Goal: Task Accomplishment & Management: Use online tool/utility

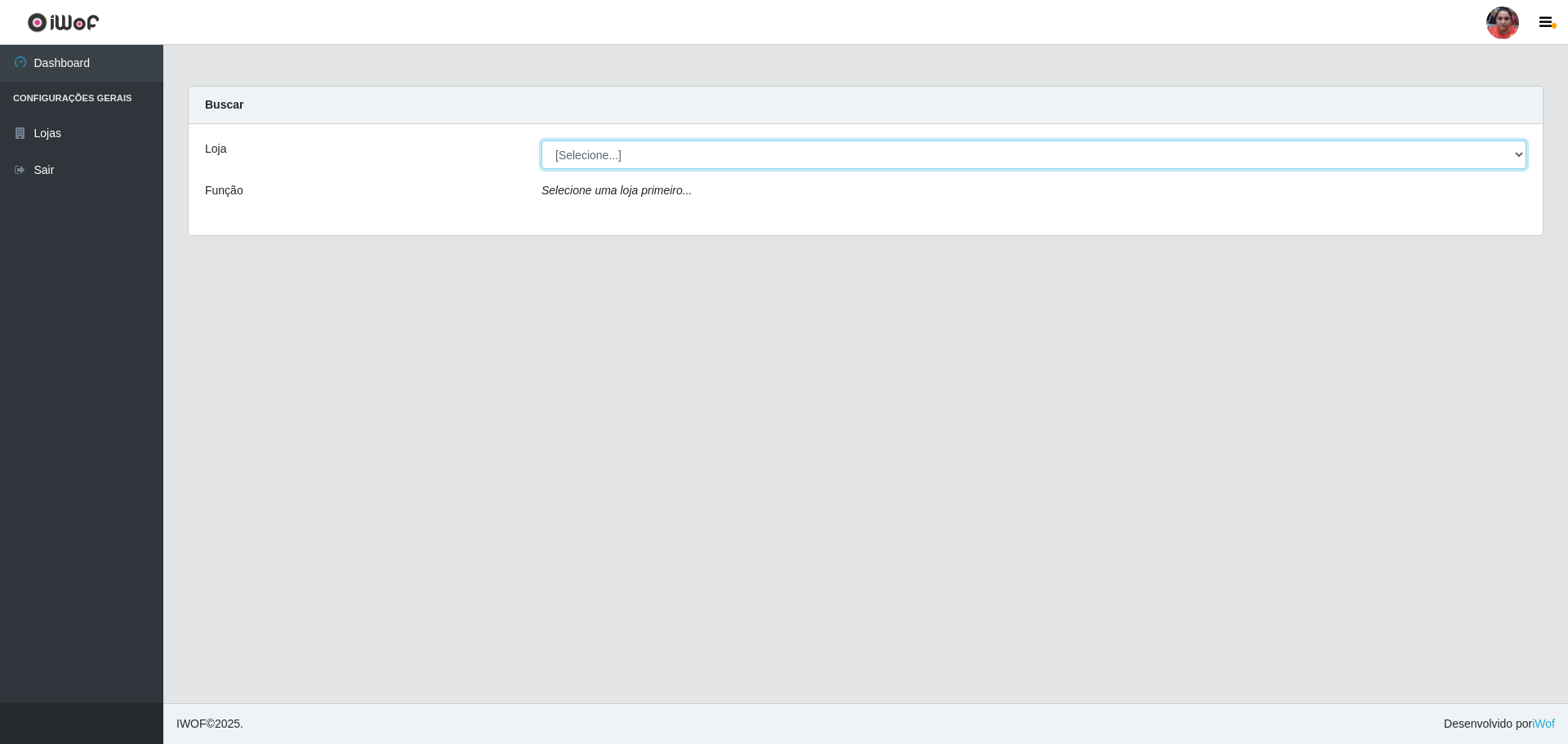
click at [1521, 153] on select "[Selecione...] Mar Vermelho - Loja 05" at bounding box center [1035, 154] width 985 height 28
select select "252"
click at [542, 140] on select "[Selecione...] Mar Vermelho - Loja 05" at bounding box center [1035, 154] width 985 height 28
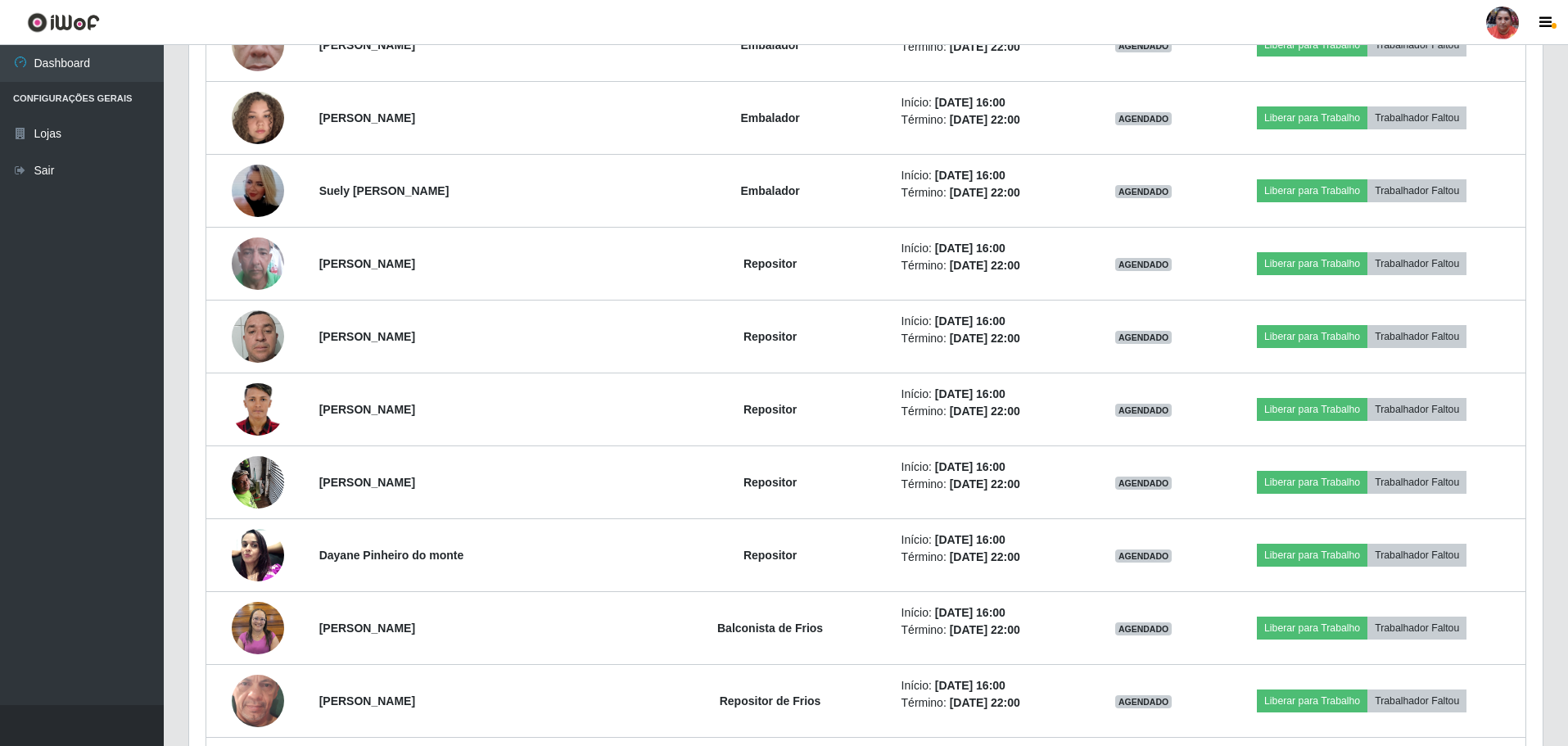
scroll to position [3043, 0]
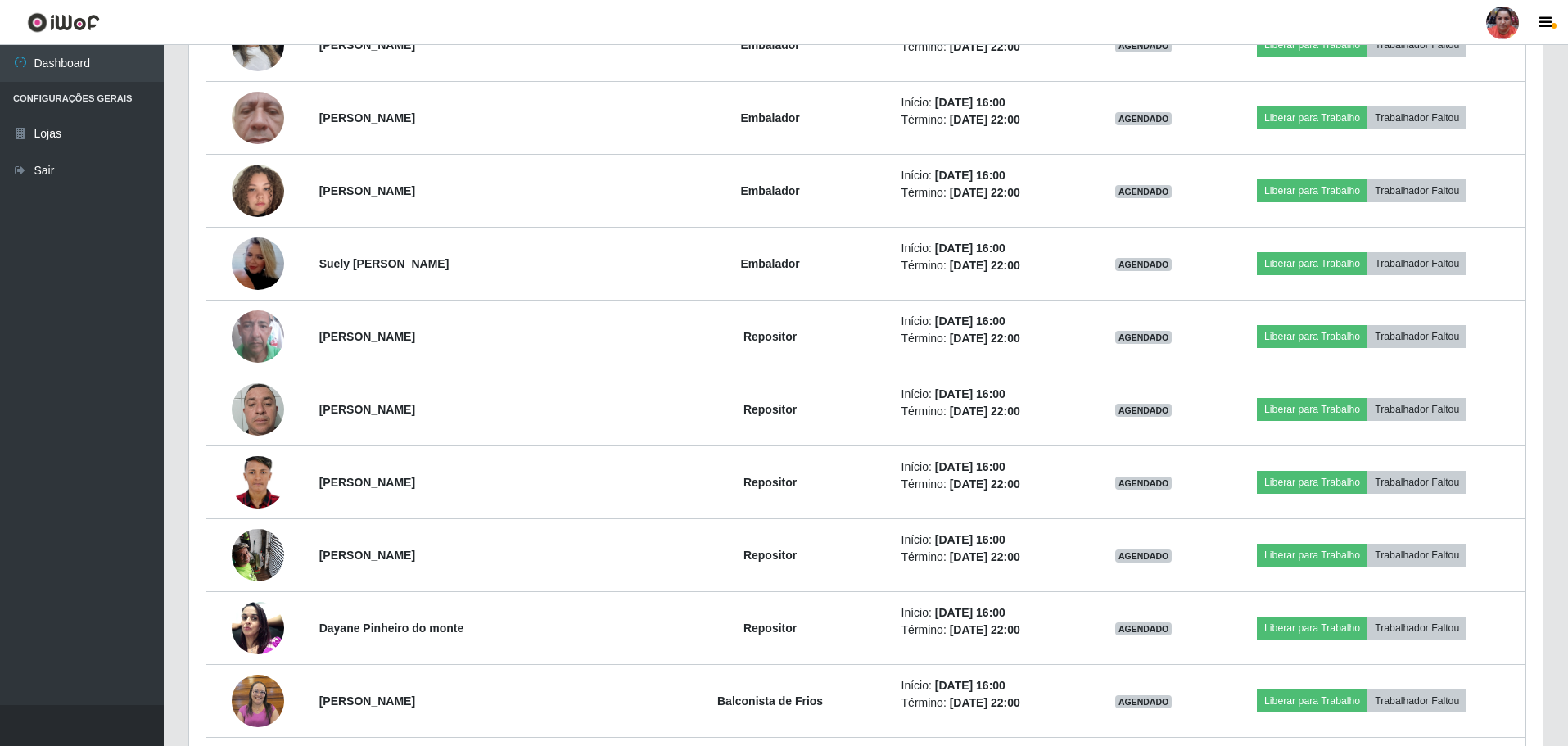
drag, startPoint x: 1566, startPoint y: 510, endPoint x: 48, endPoint y: 266, distance: 1537.5
click at [48, 267] on ul "Dashboard Configurações Gerais Lojas Sair" at bounding box center [82, 374] width 163 height 660
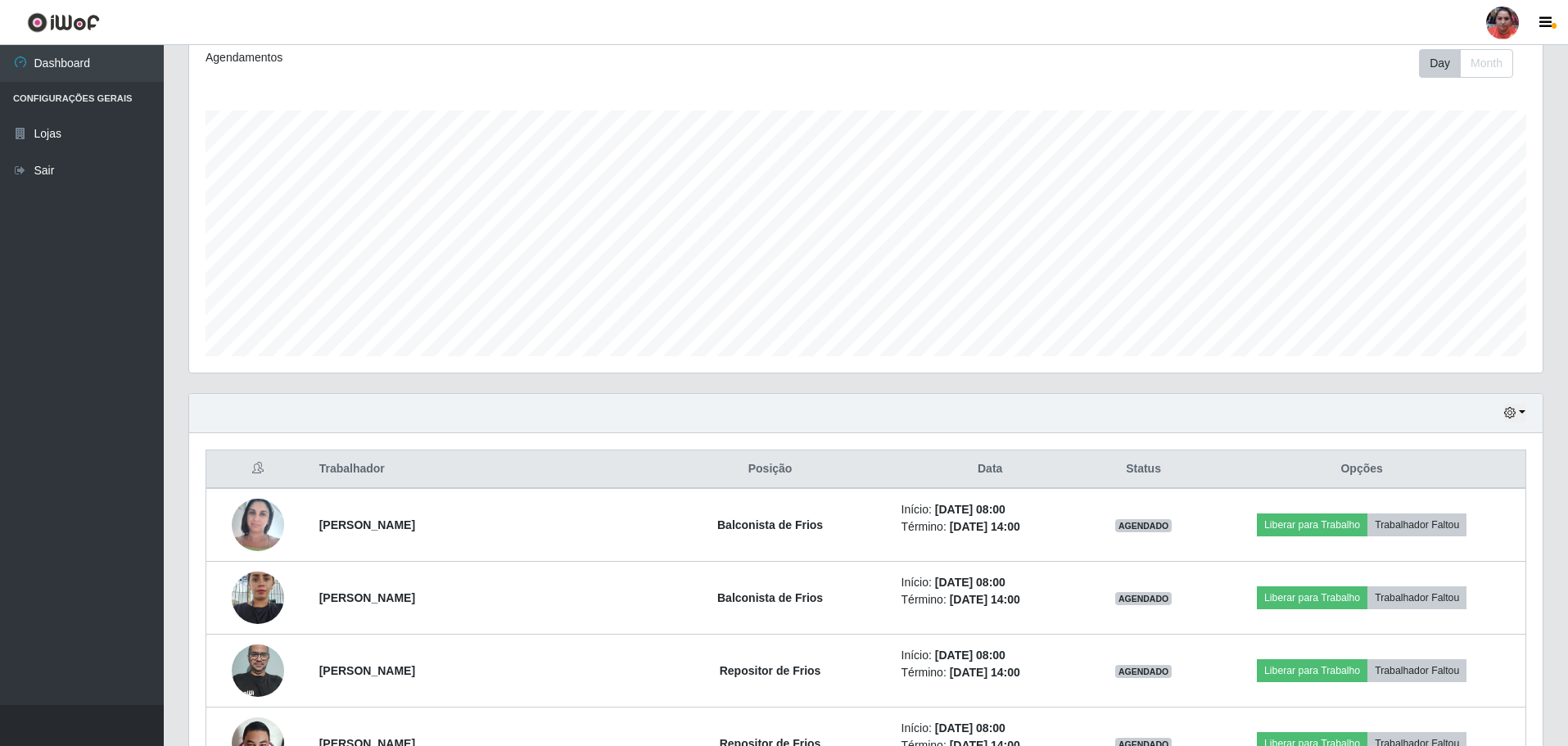
scroll to position [0, 0]
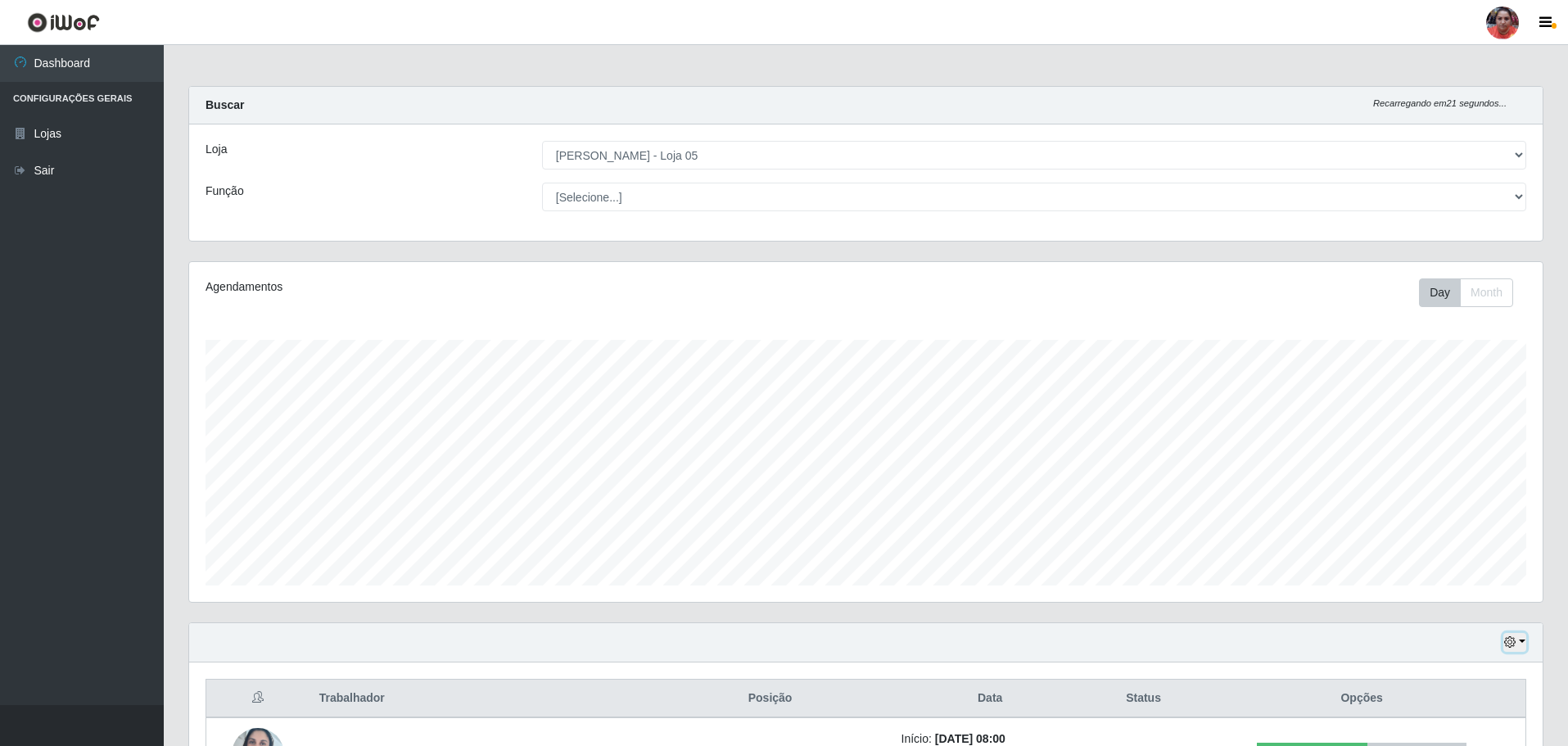
click at [1523, 643] on button "button" at bounding box center [1515, 642] width 23 height 19
click at [1445, 544] on button "3 dias" at bounding box center [1461, 547] width 129 height 34
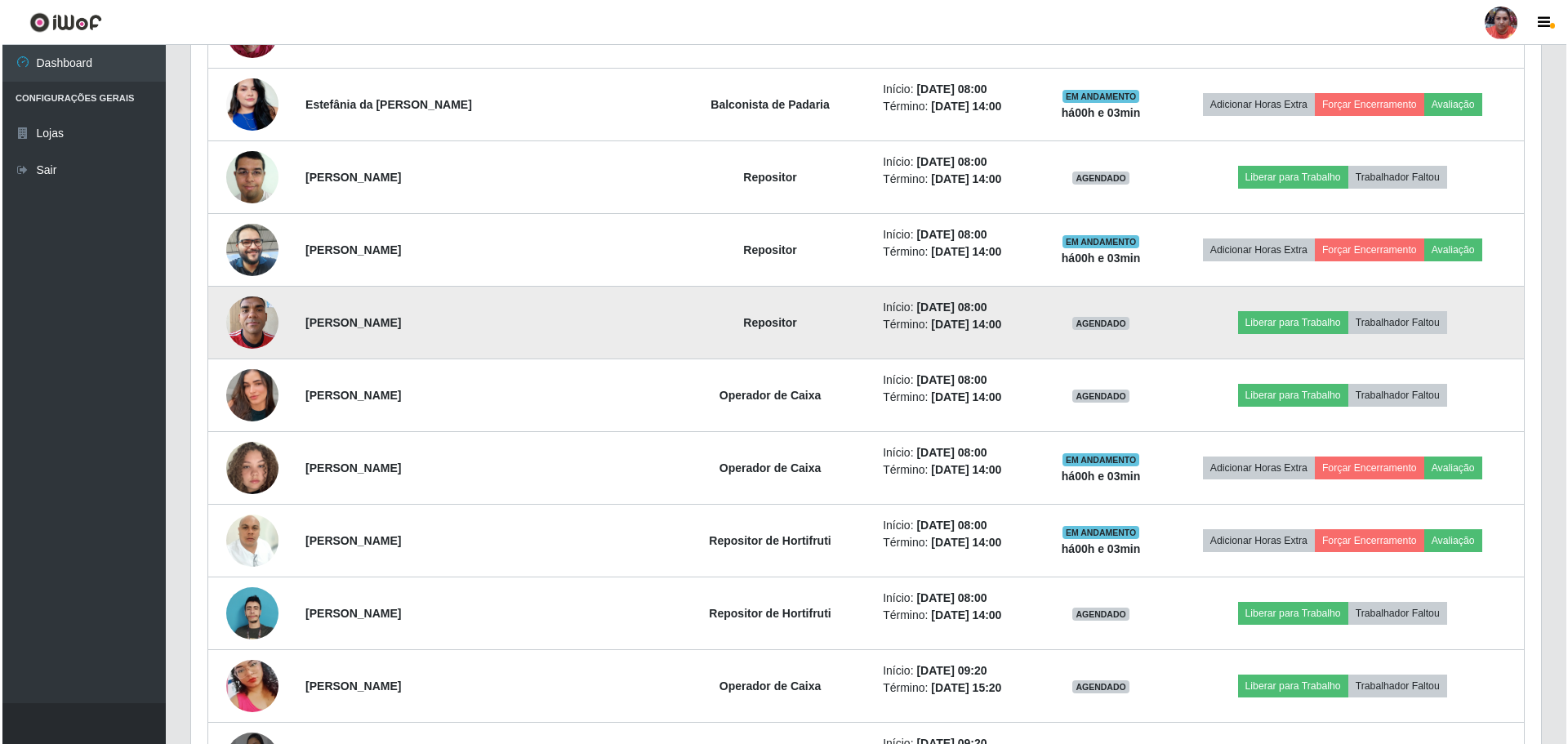
scroll to position [993, 0]
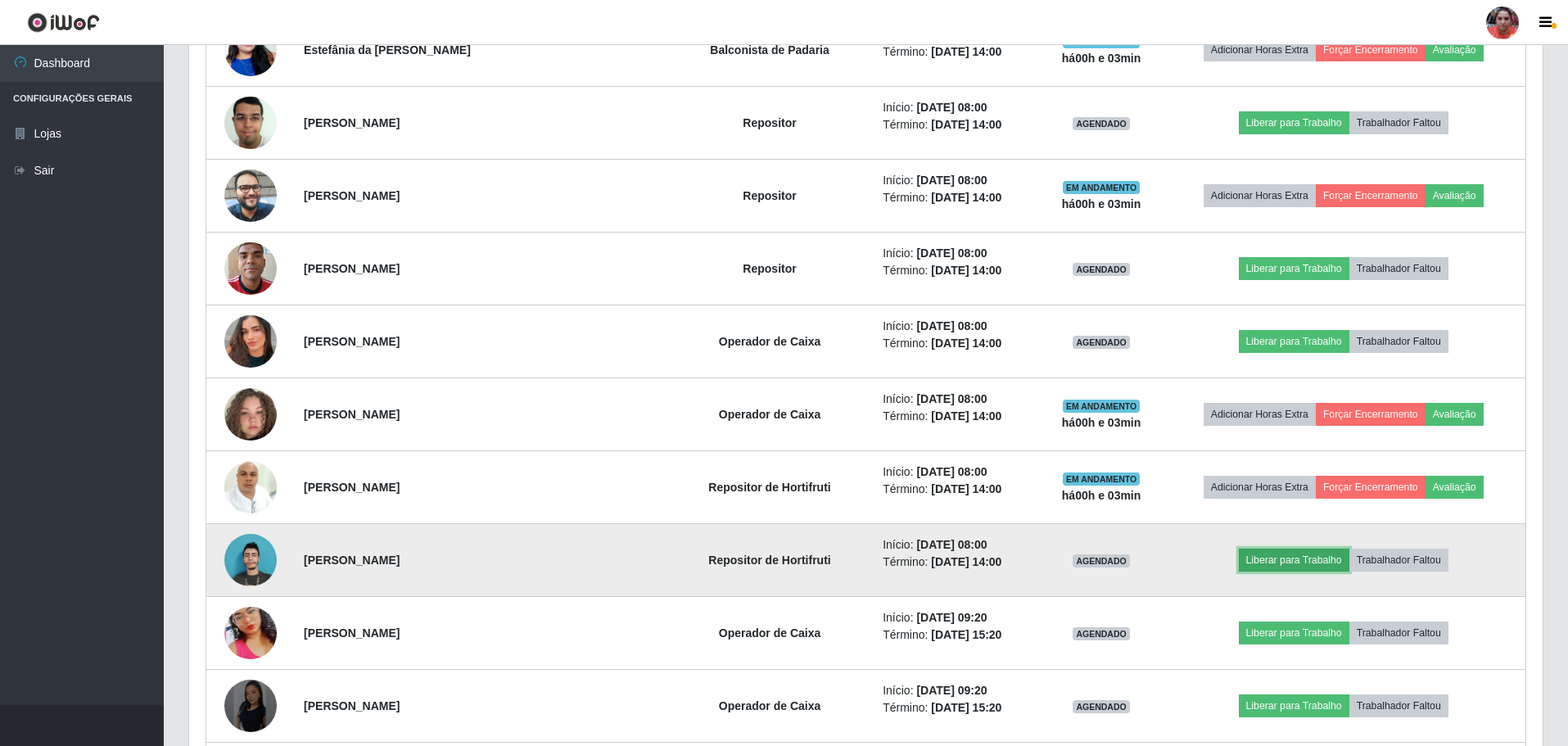
click at [1260, 561] on button "Liberar para Trabalho" at bounding box center [1294, 561] width 110 height 23
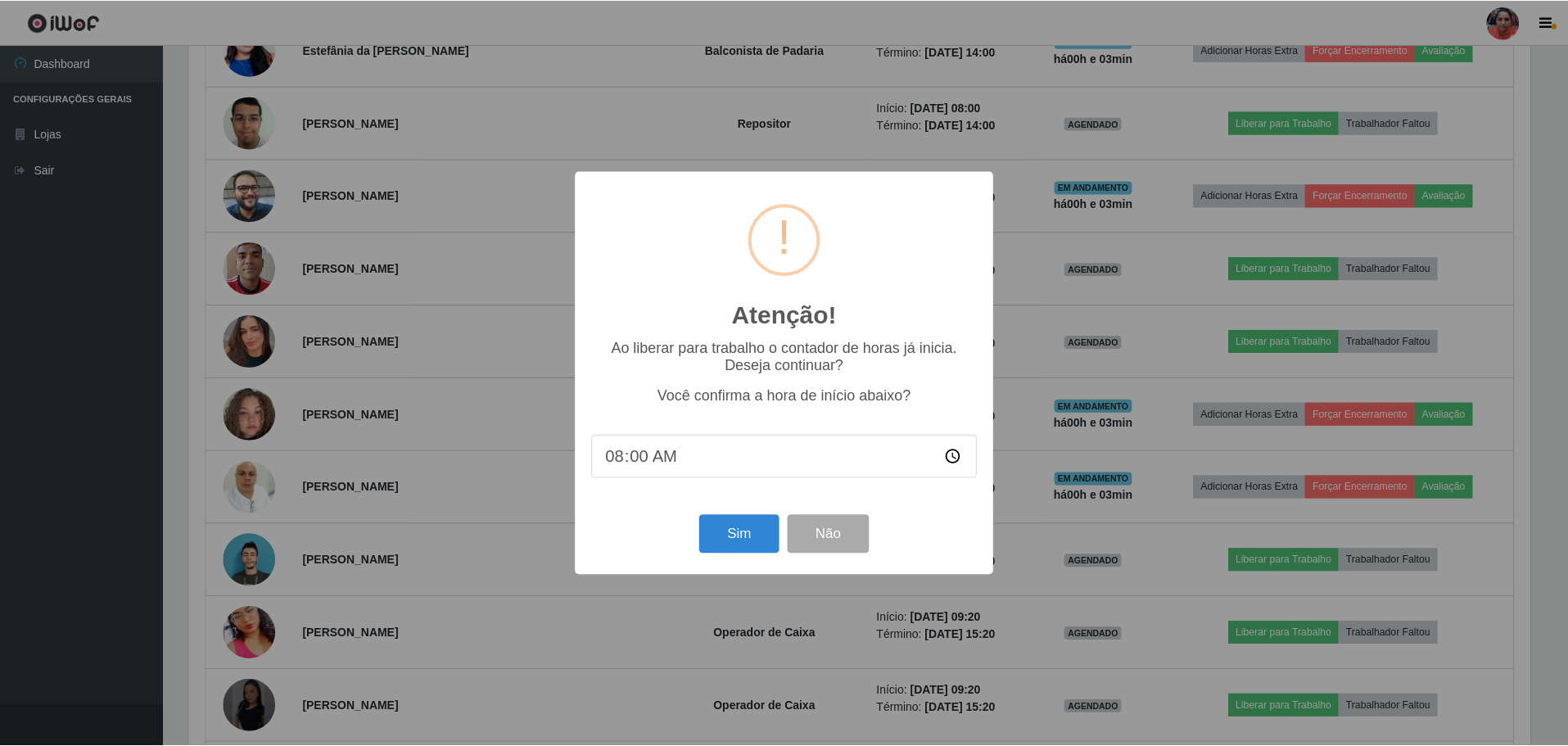
scroll to position [340, 1345]
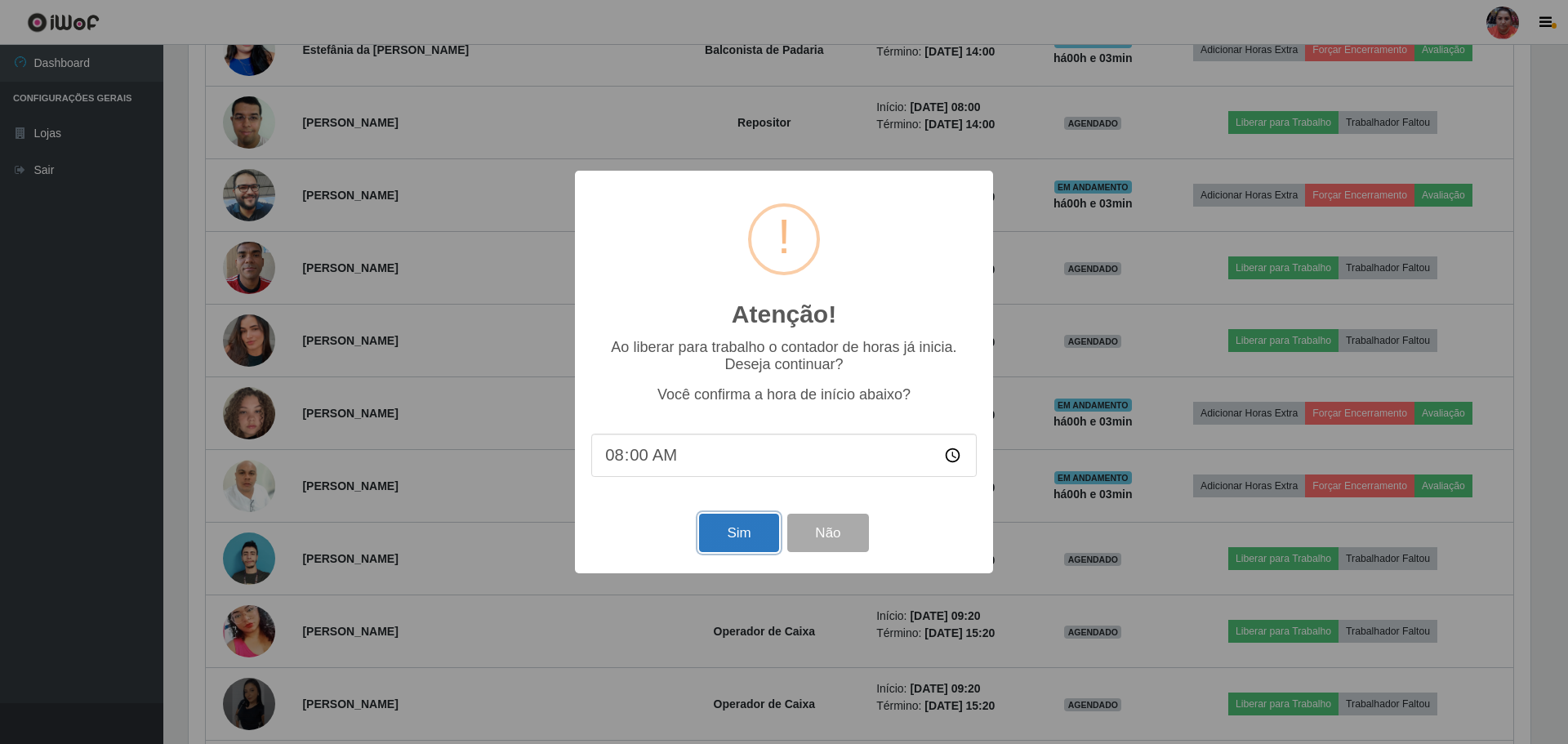
click at [758, 533] on button "Sim" at bounding box center [739, 533] width 80 height 39
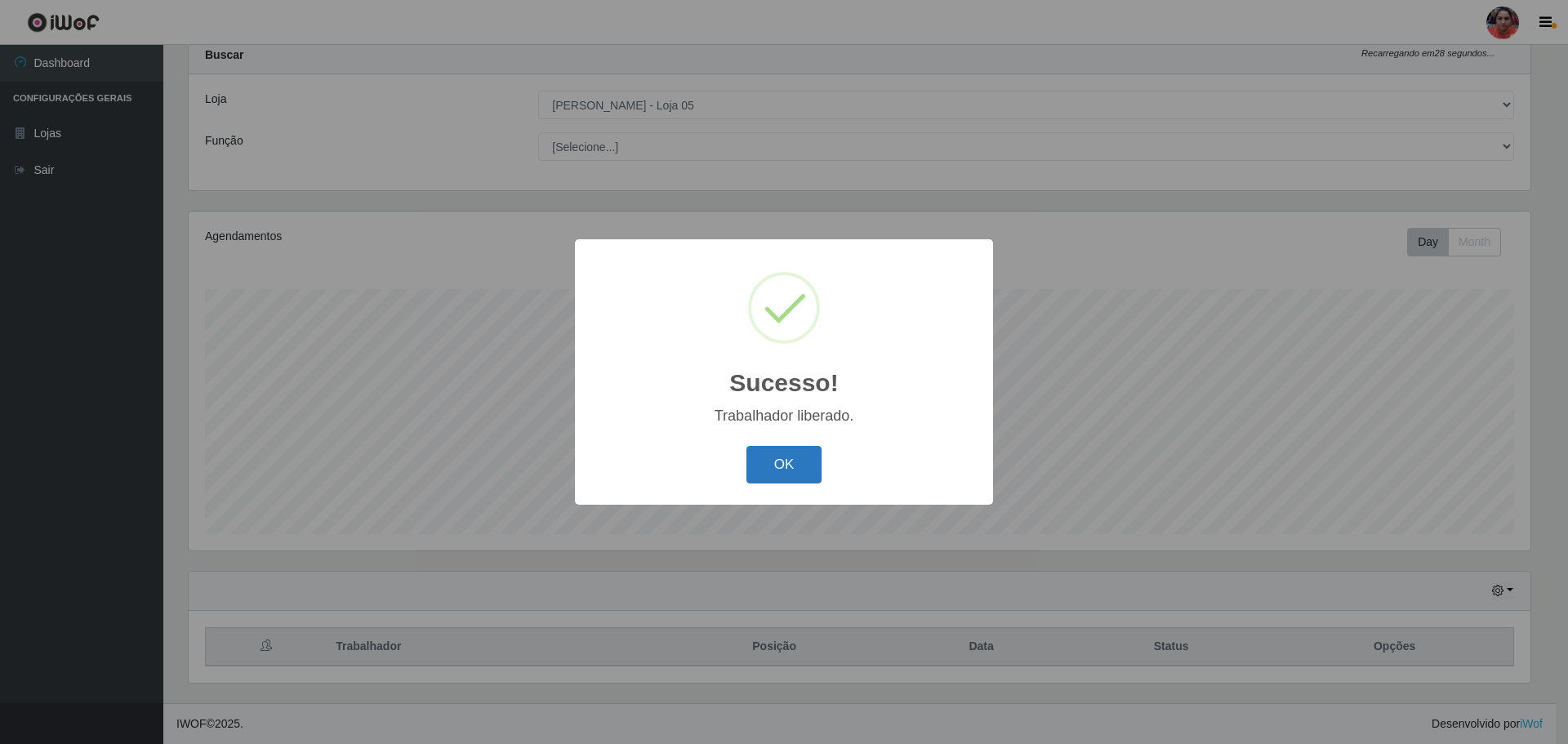
click at [793, 453] on button "OK" at bounding box center [784, 465] width 76 height 39
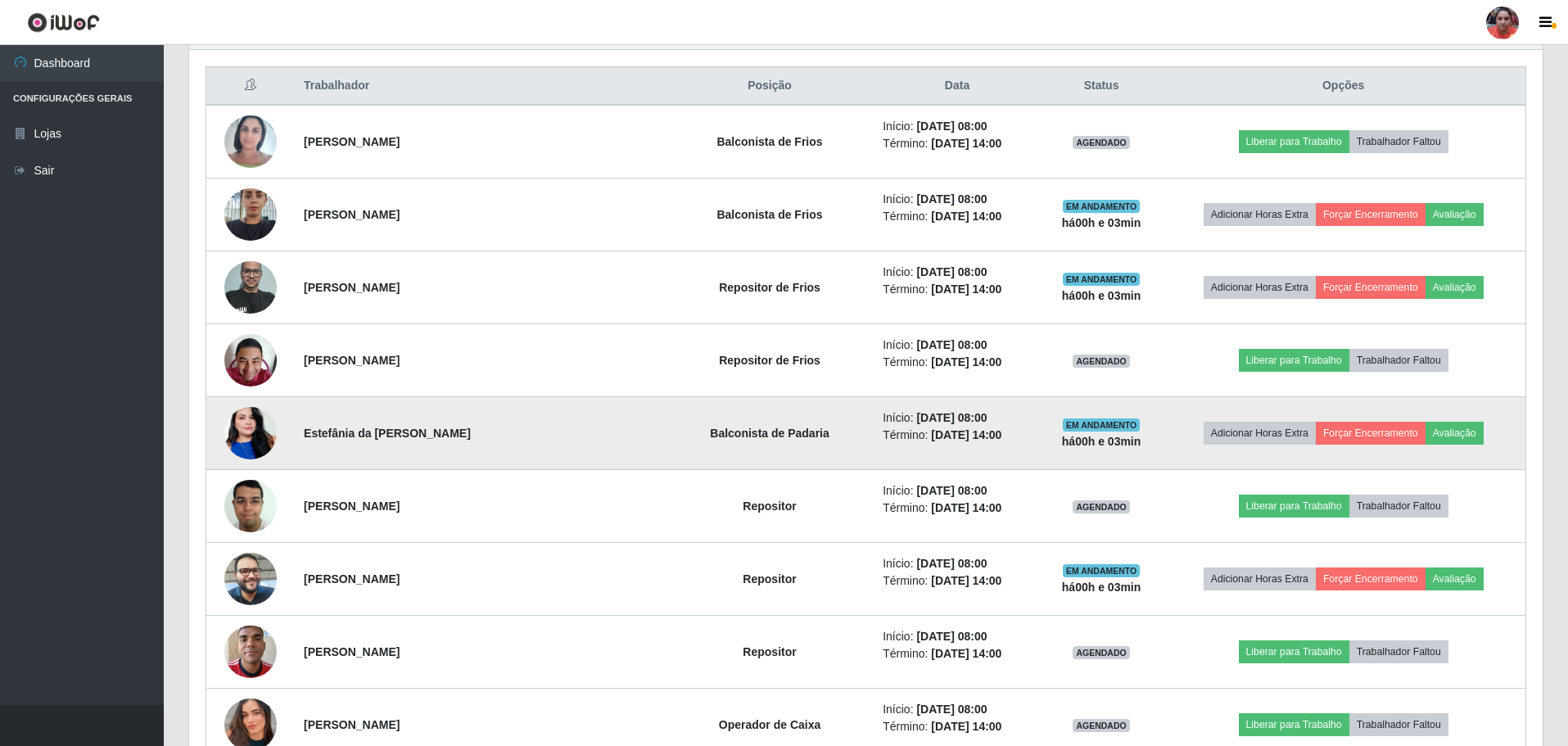
scroll to position [542, 0]
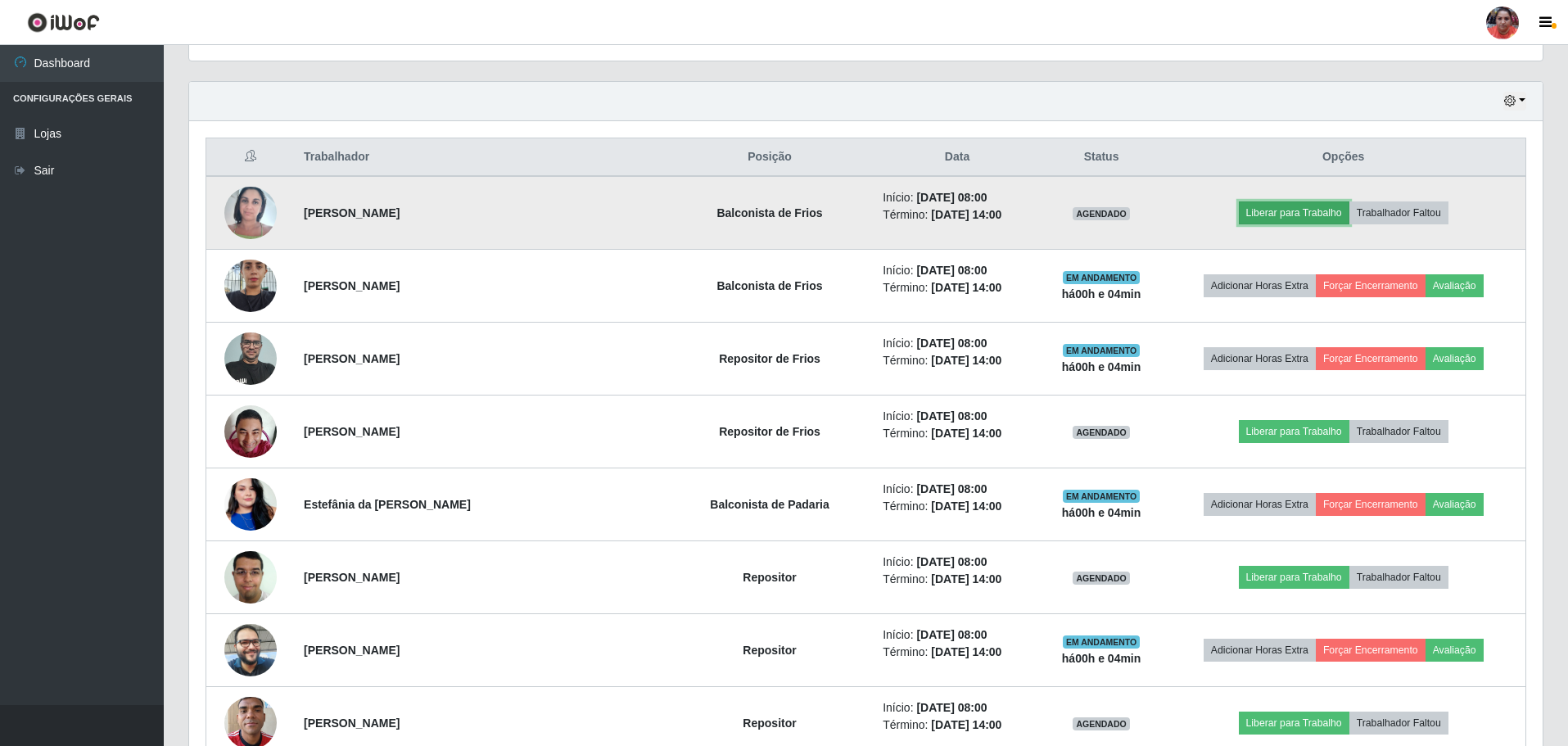
click at [1308, 220] on button "Liberar para Trabalho" at bounding box center [1294, 213] width 110 height 23
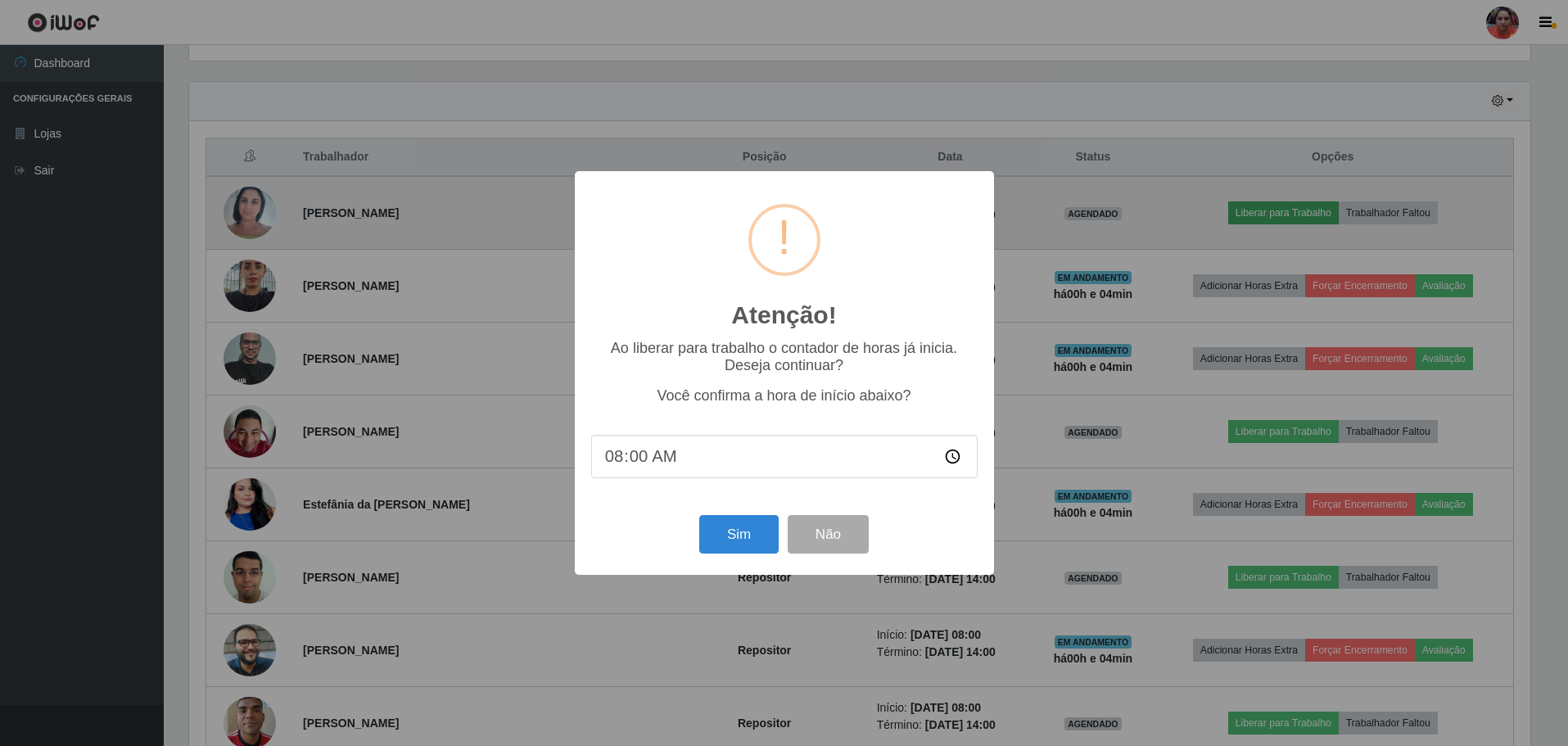
scroll to position [340, 1345]
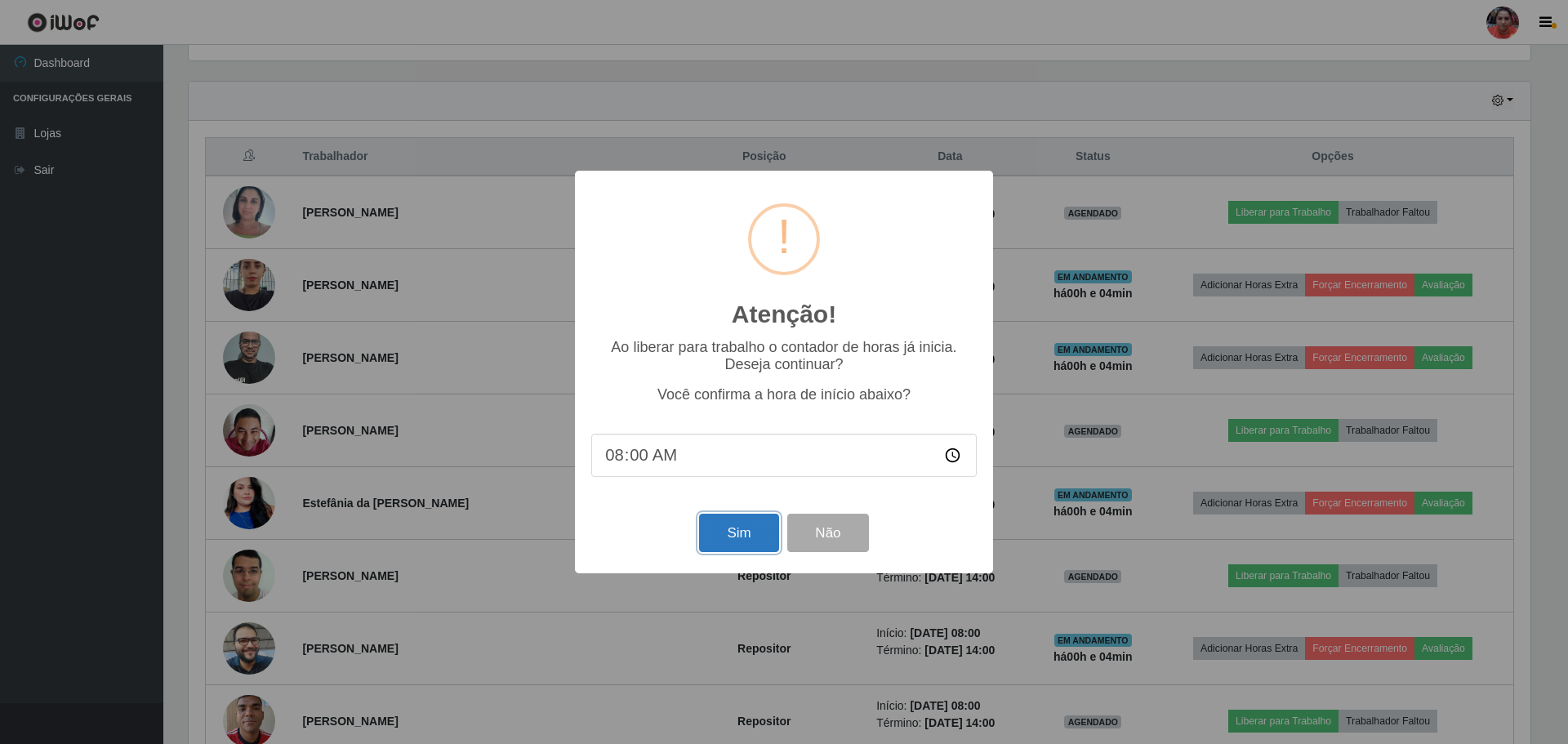
click at [769, 523] on button "Sim" at bounding box center [739, 533] width 80 height 39
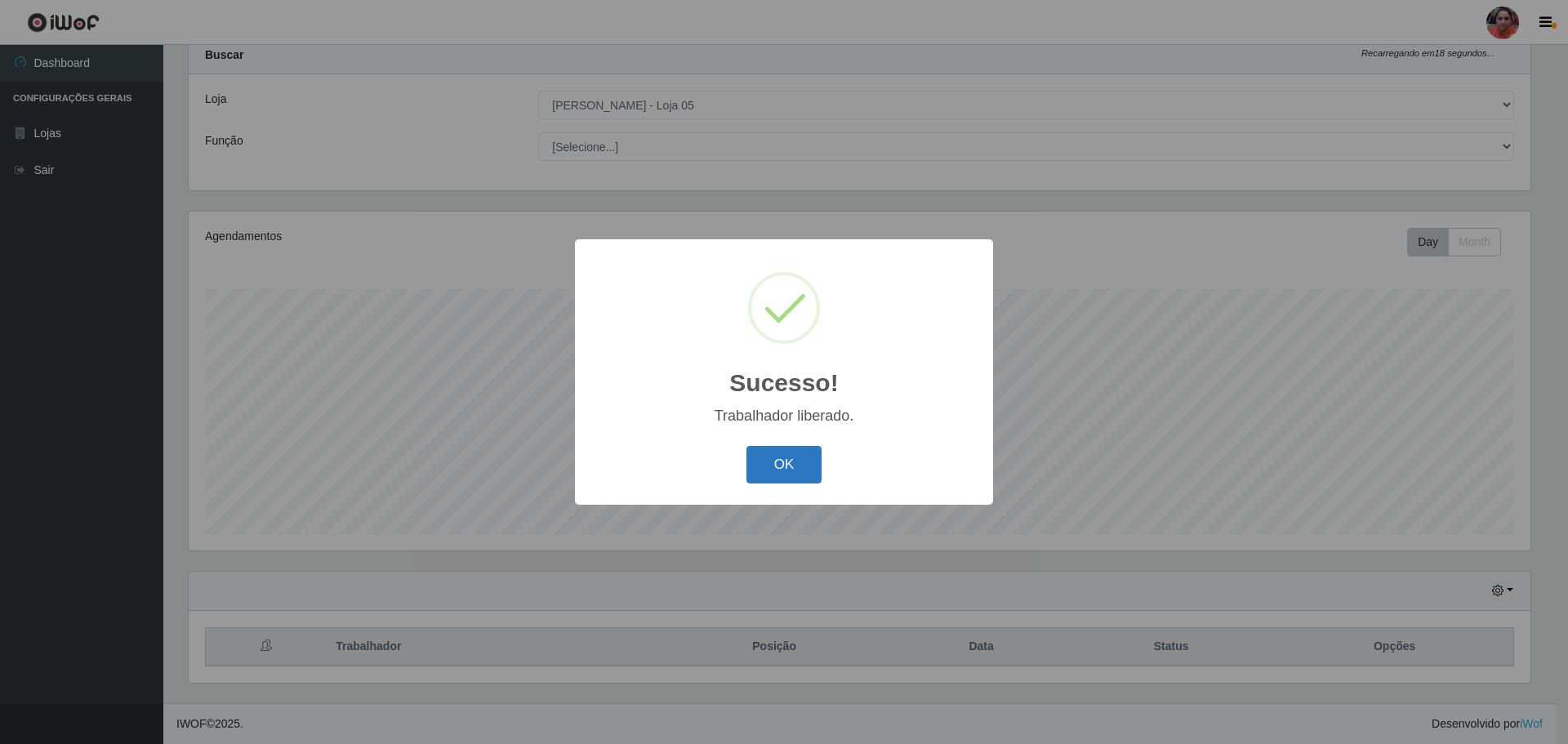
click at [811, 453] on button "OK" at bounding box center [784, 465] width 76 height 39
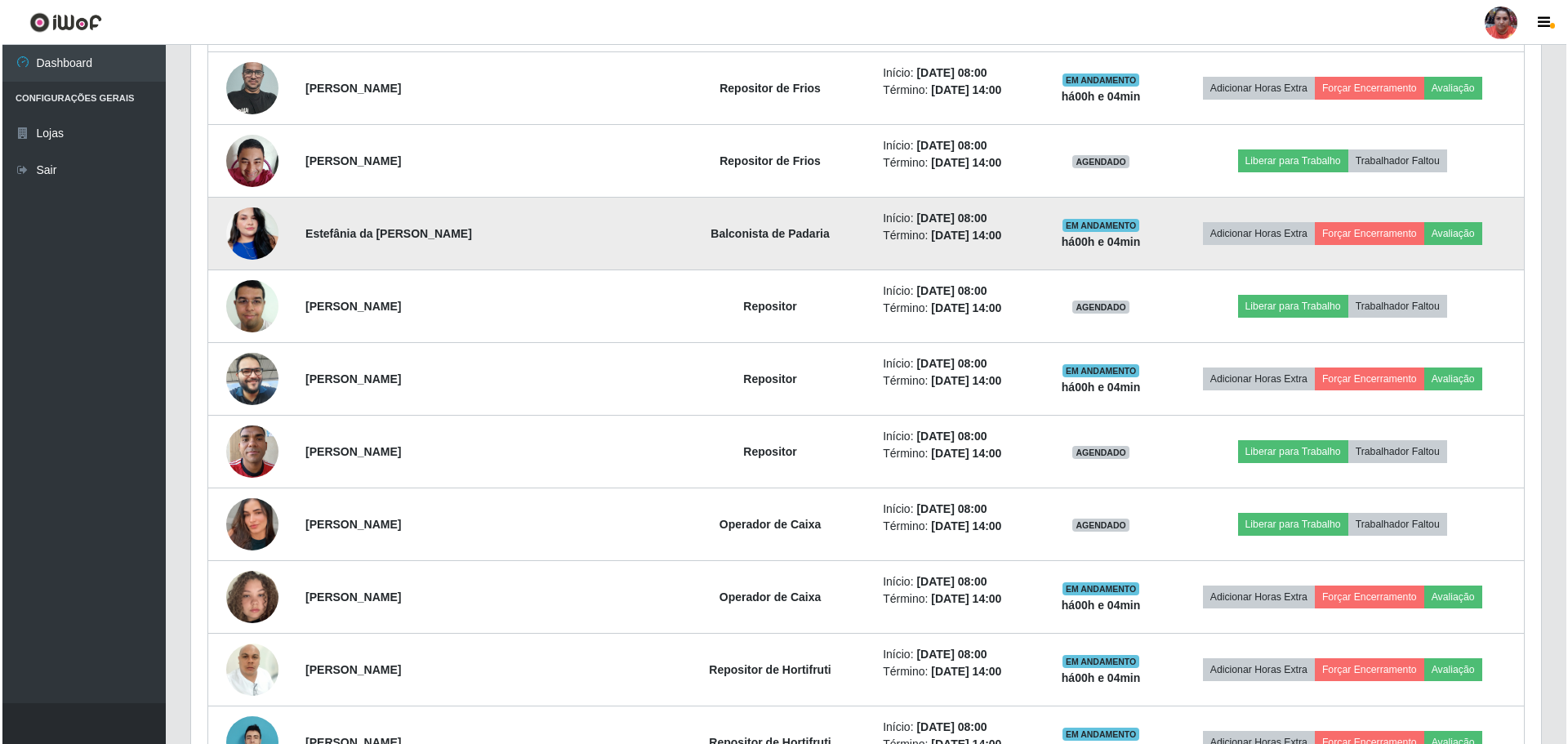
scroll to position [785, 0]
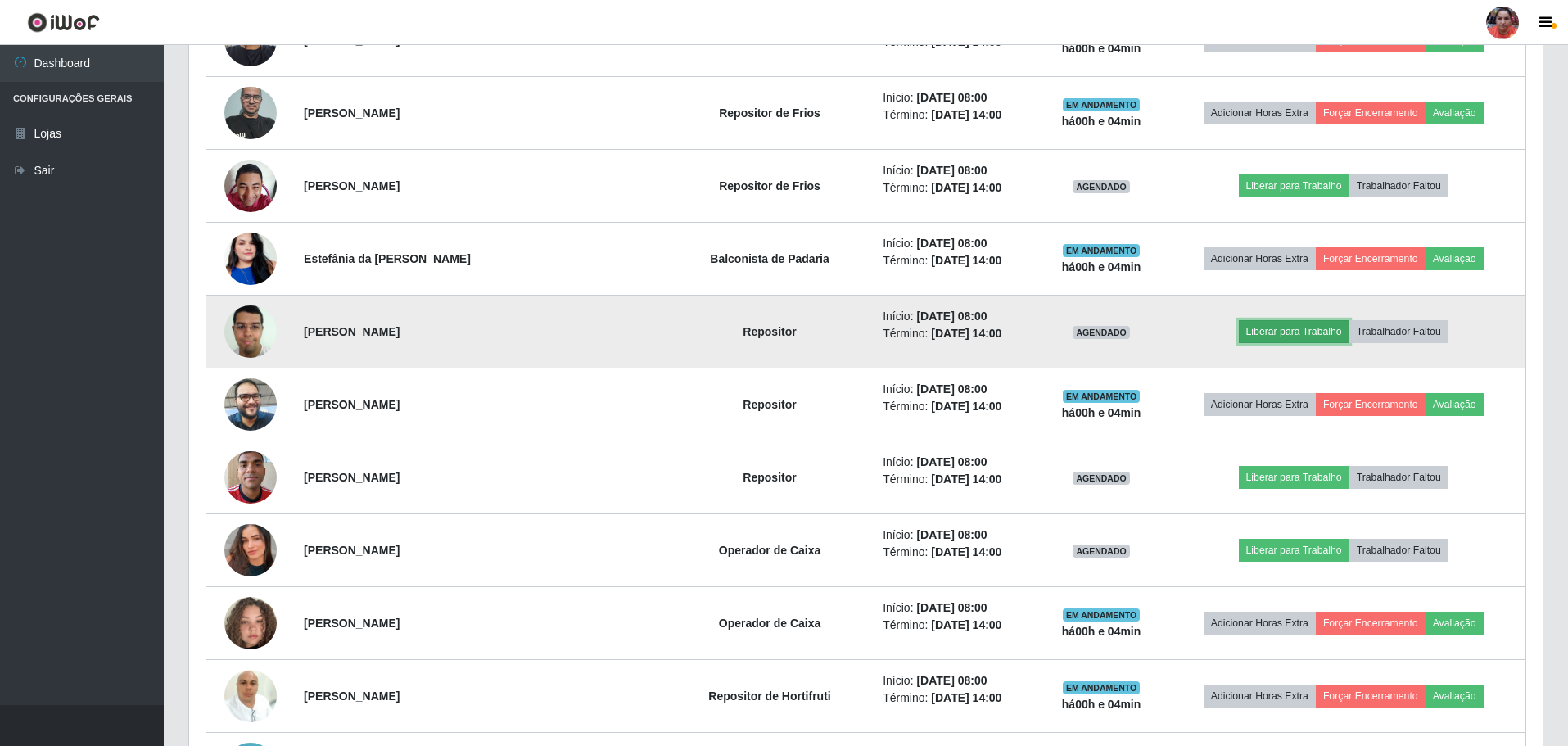
click at [1284, 335] on button "Liberar para Trabalho" at bounding box center [1294, 332] width 110 height 23
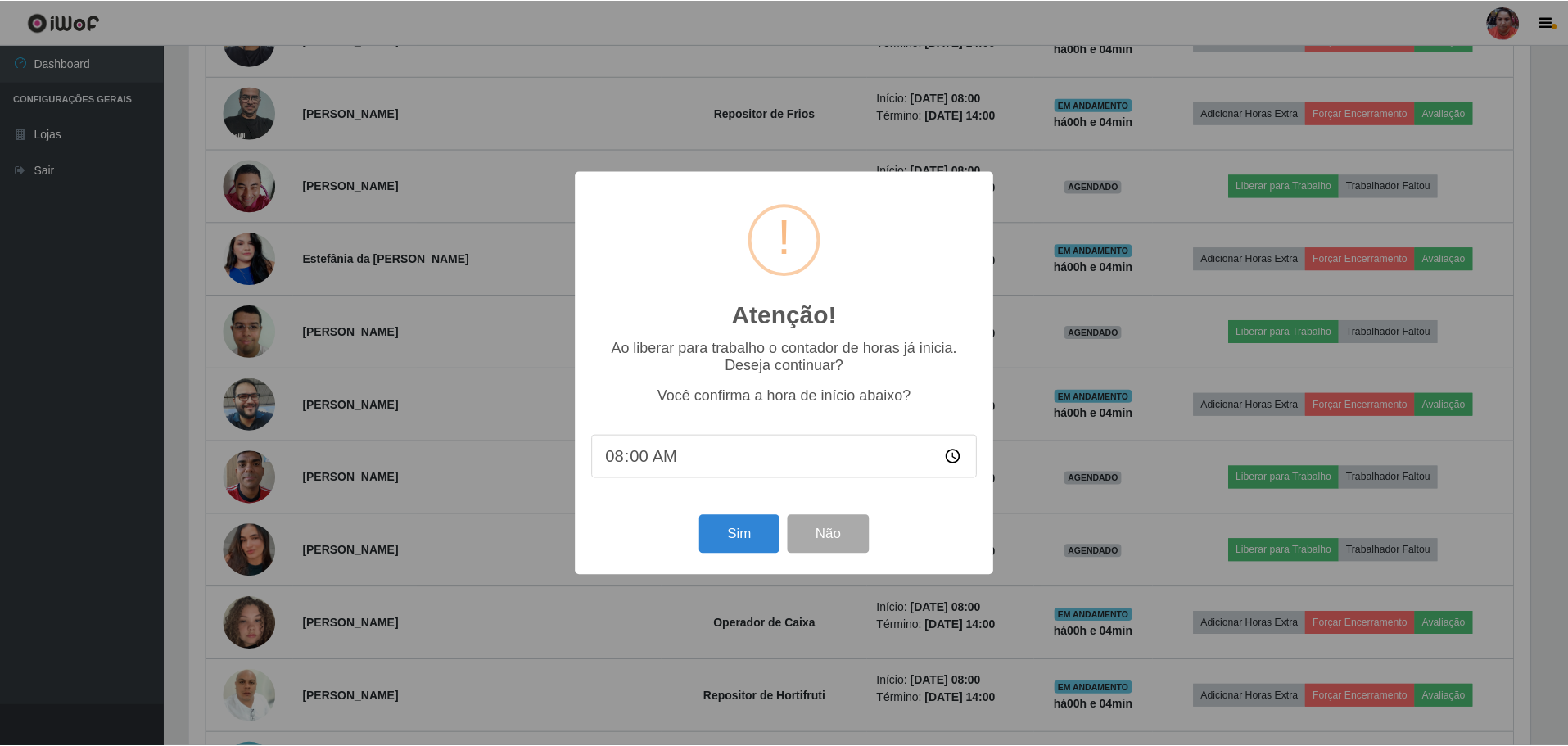
scroll to position [340, 1345]
click at [755, 538] on button "Sim" at bounding box center [741, 534] width 80 height 39
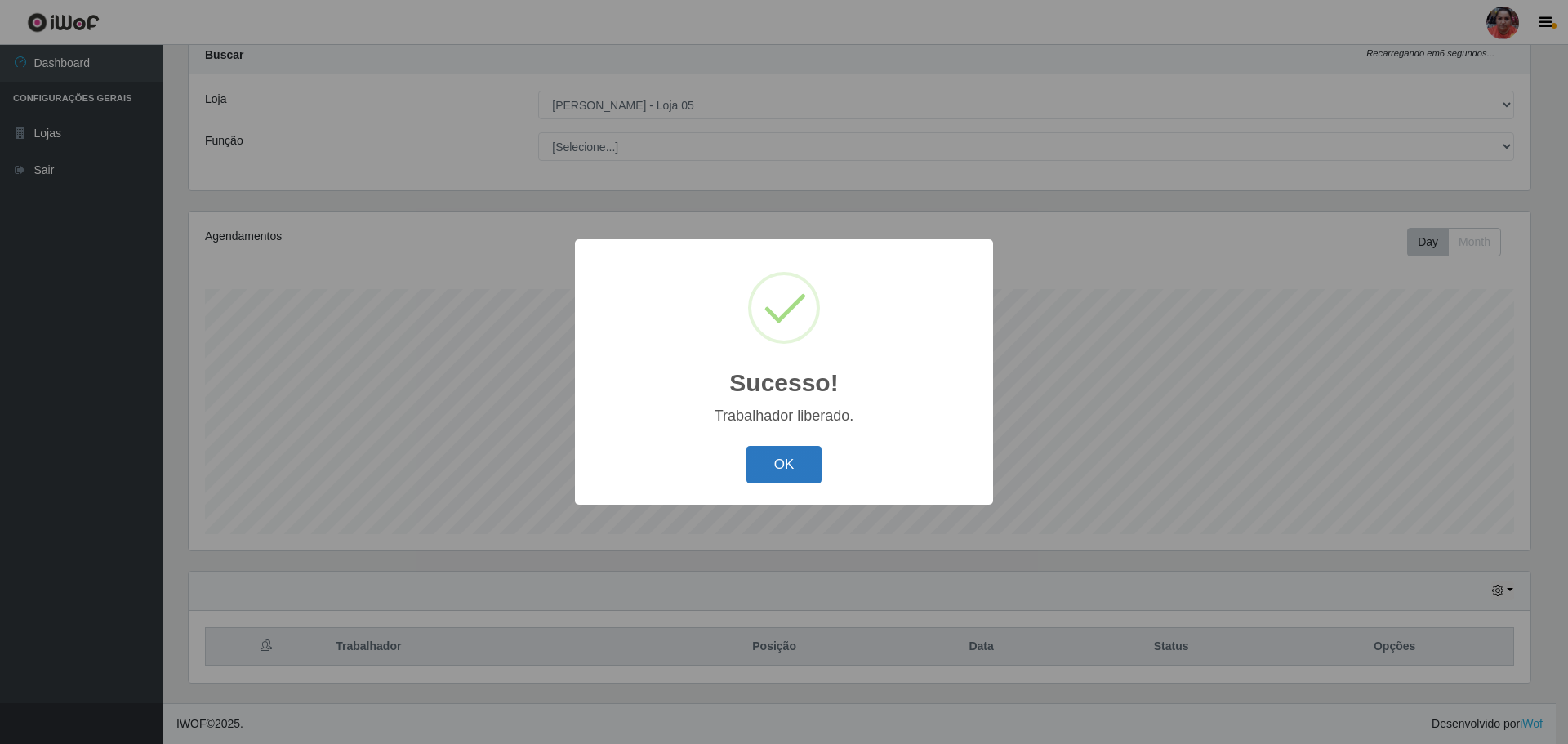
click at [798, 457] on button "OK" at bounding box center [784, 465] width 76 height 39
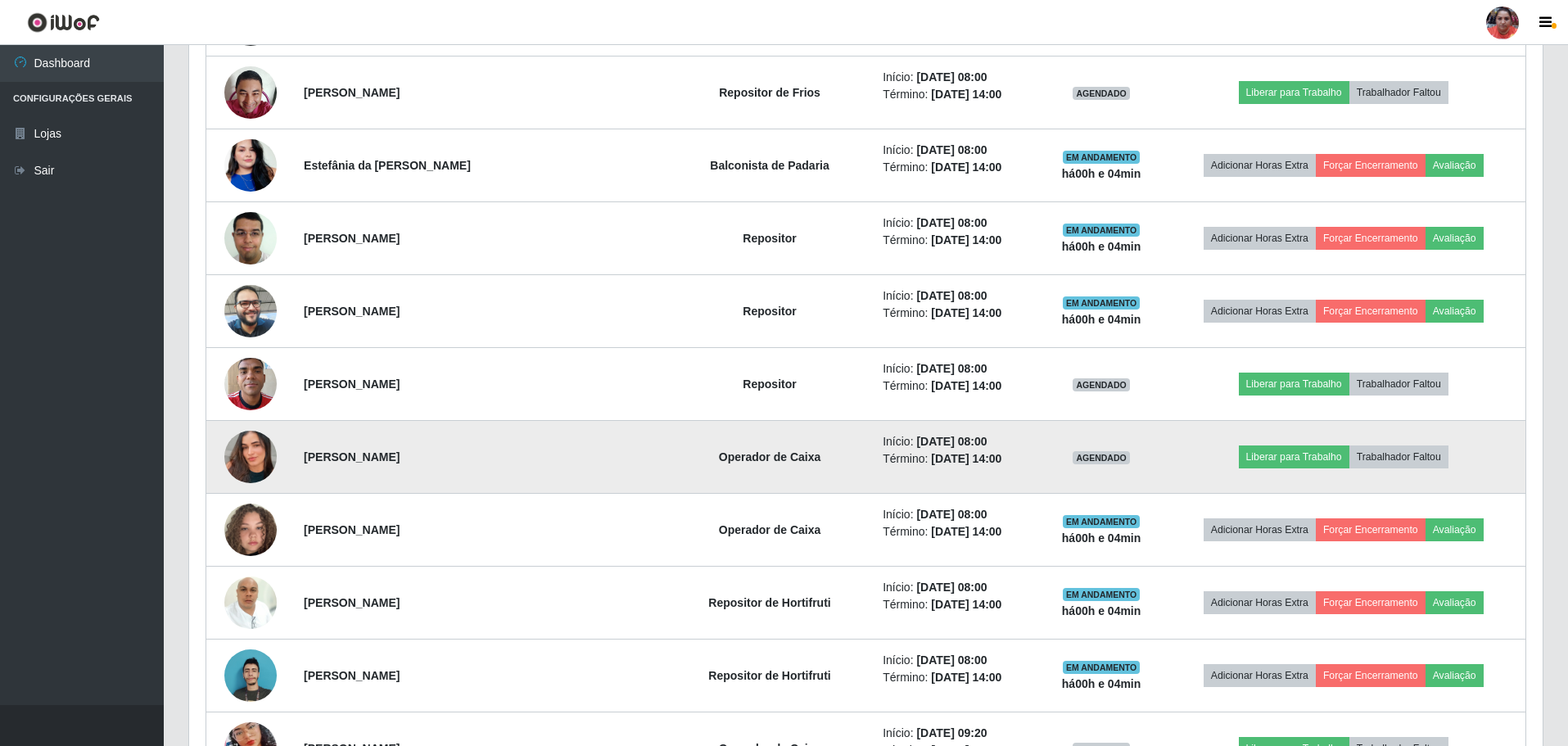
scroll to position [787, 0]
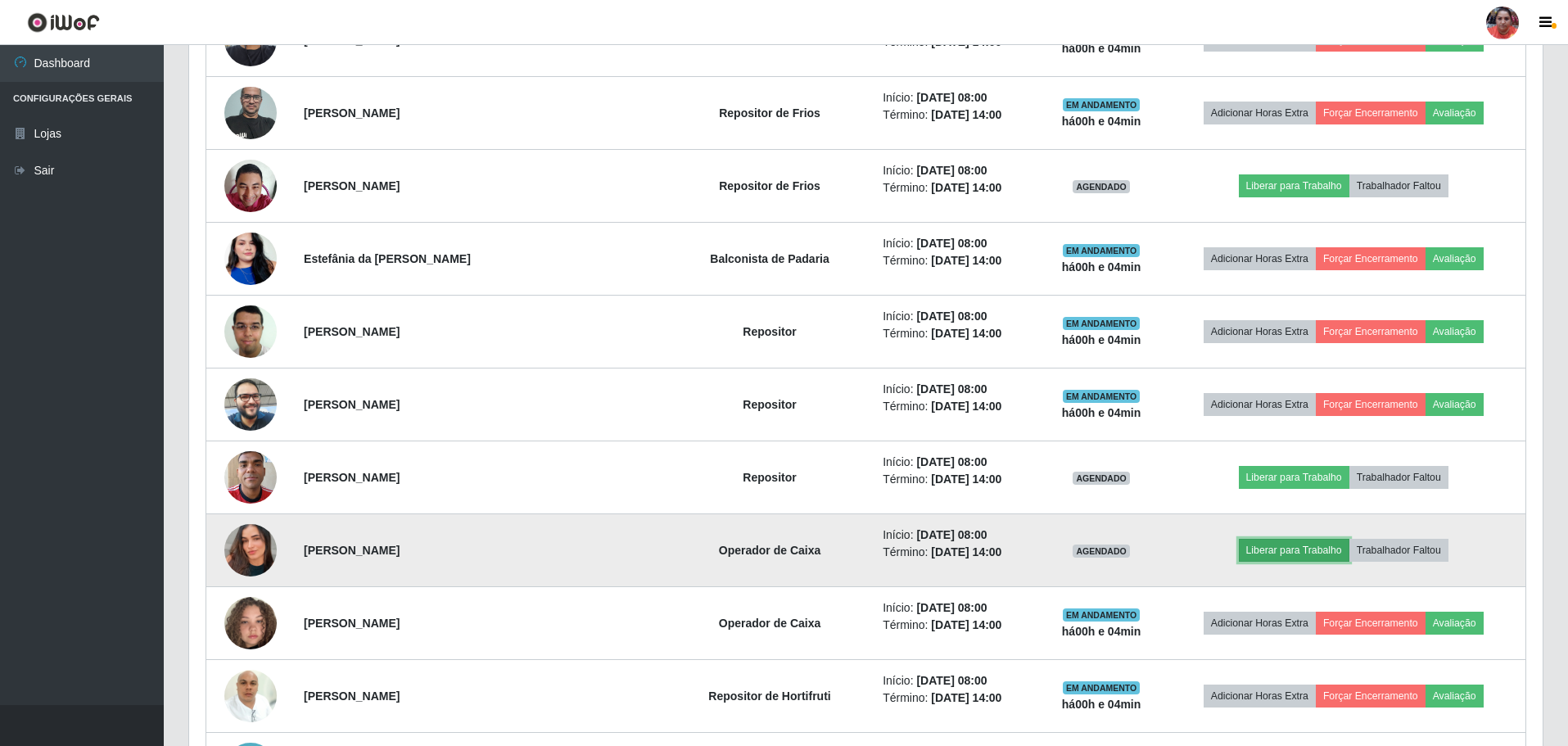
click at [1259, 552] on button "Liberar para Trabalho" at bounding box center [1294, 550] width 110 height 23
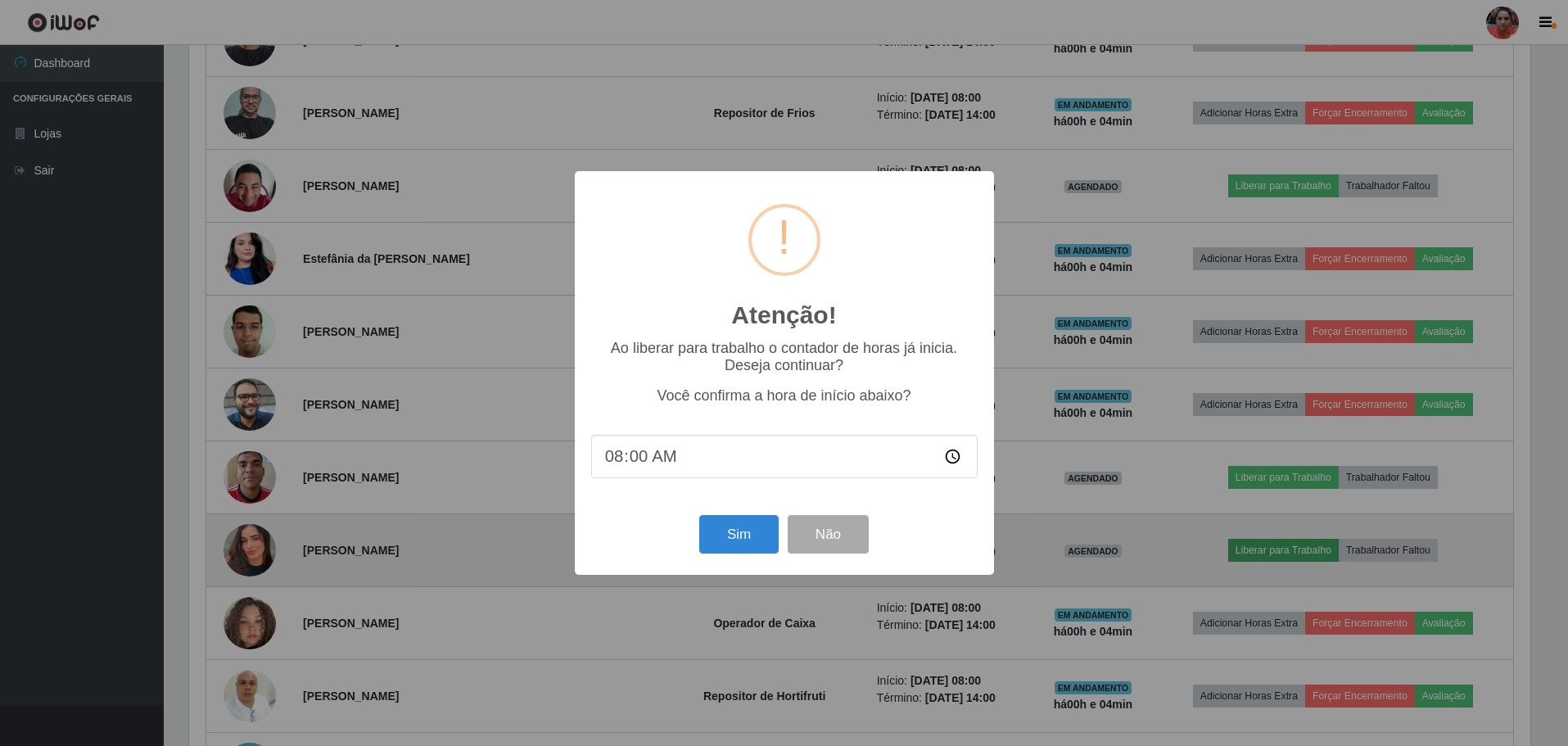
scroll to position [340, 1345]
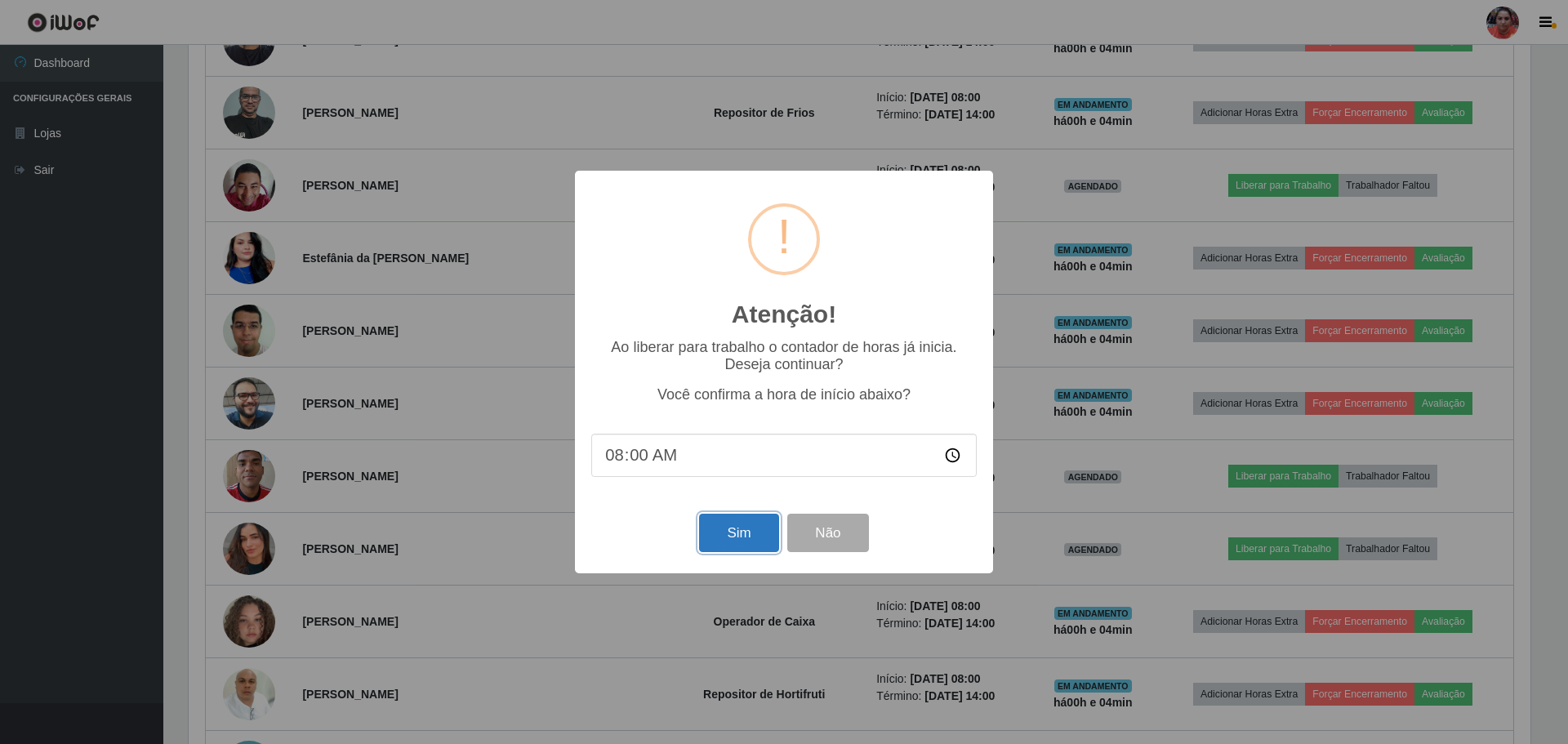
click at [741, 553] on button "Sim" at bounding box center [739, 533] width 80 height 39
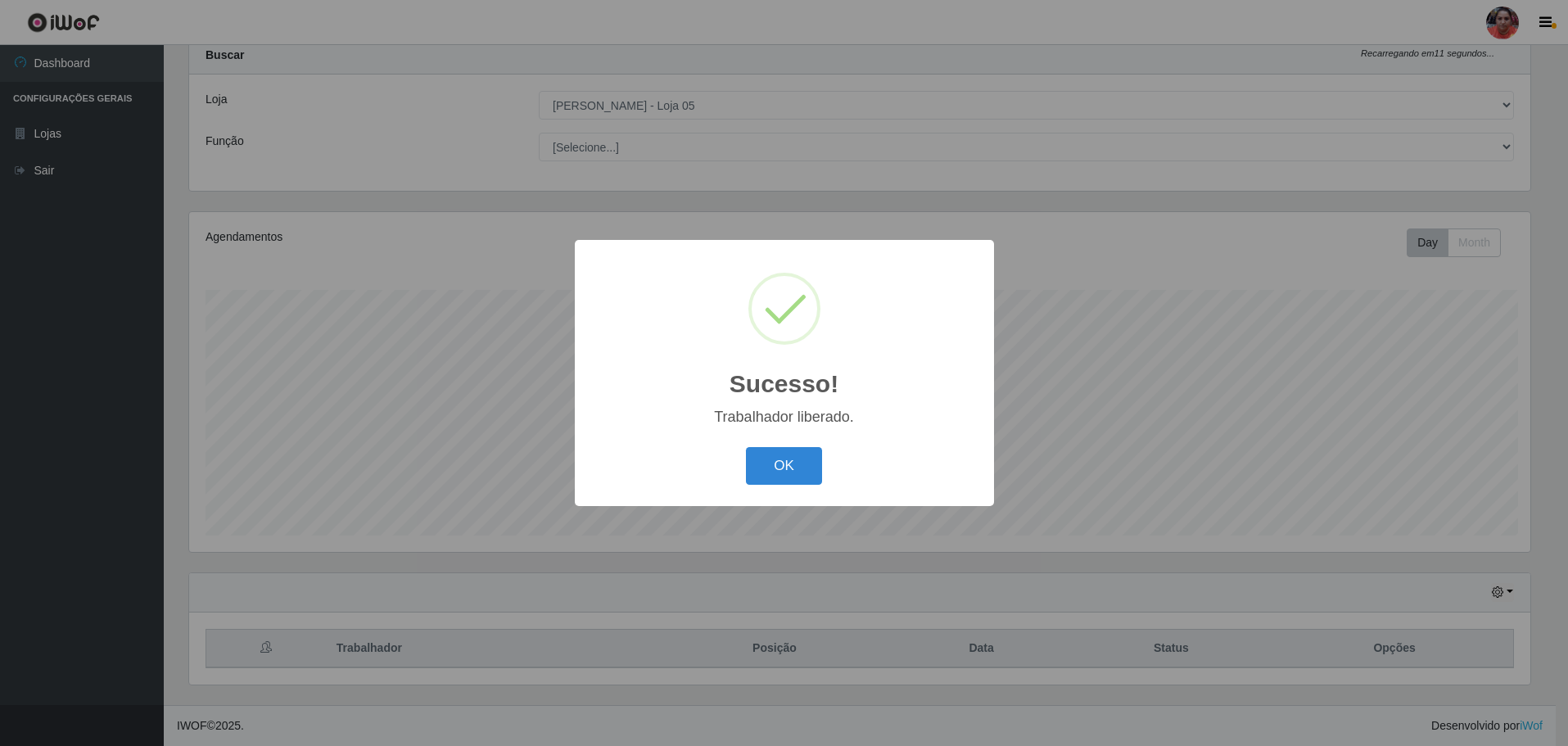
scroll to position [0, 0]
click at [769, 466] on button "OK" at bounding box center [786, 467] width 76 height 39
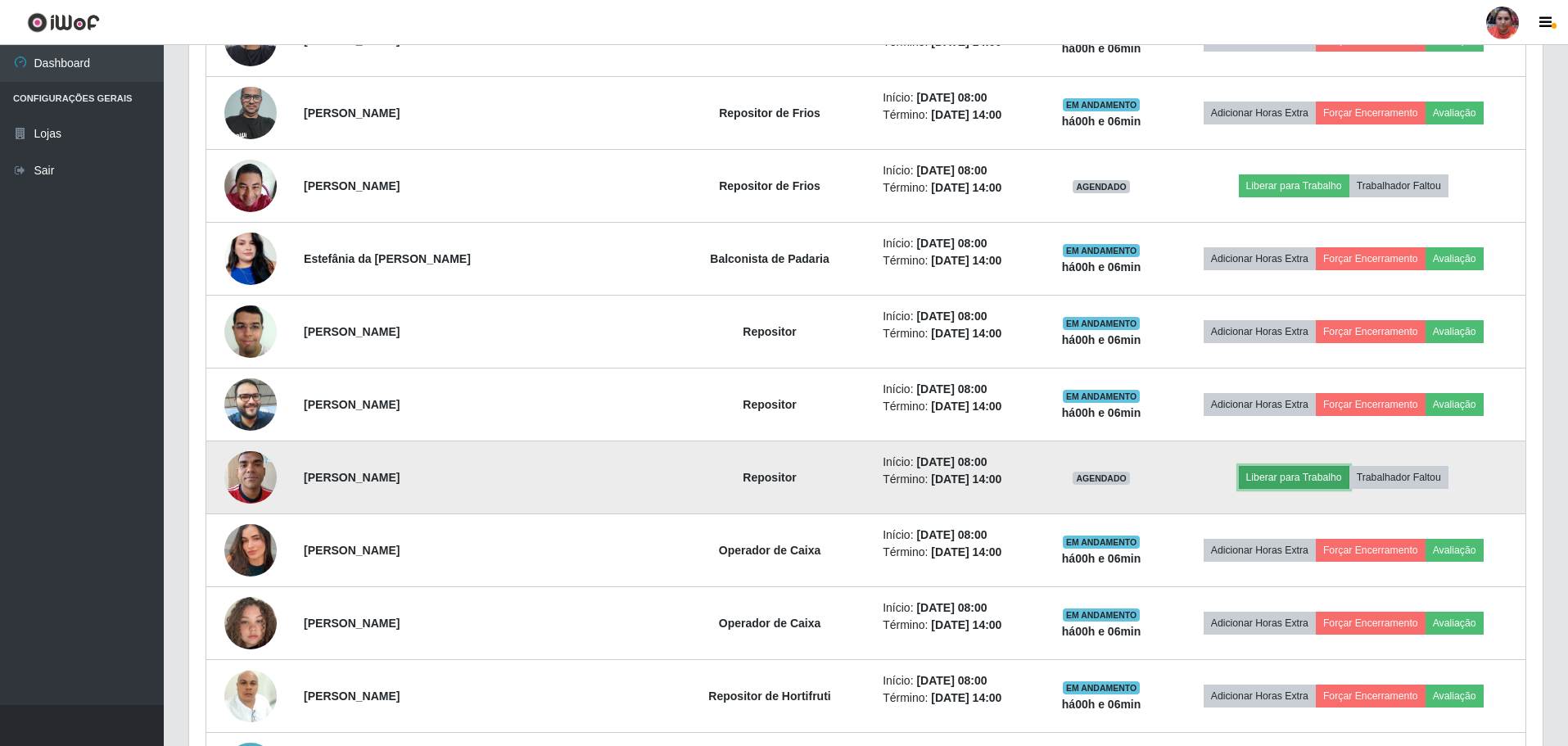
click at [1273, 476] on button "Liberar para Trabalho" at bounding box center [1294, 477] width 110 height 23
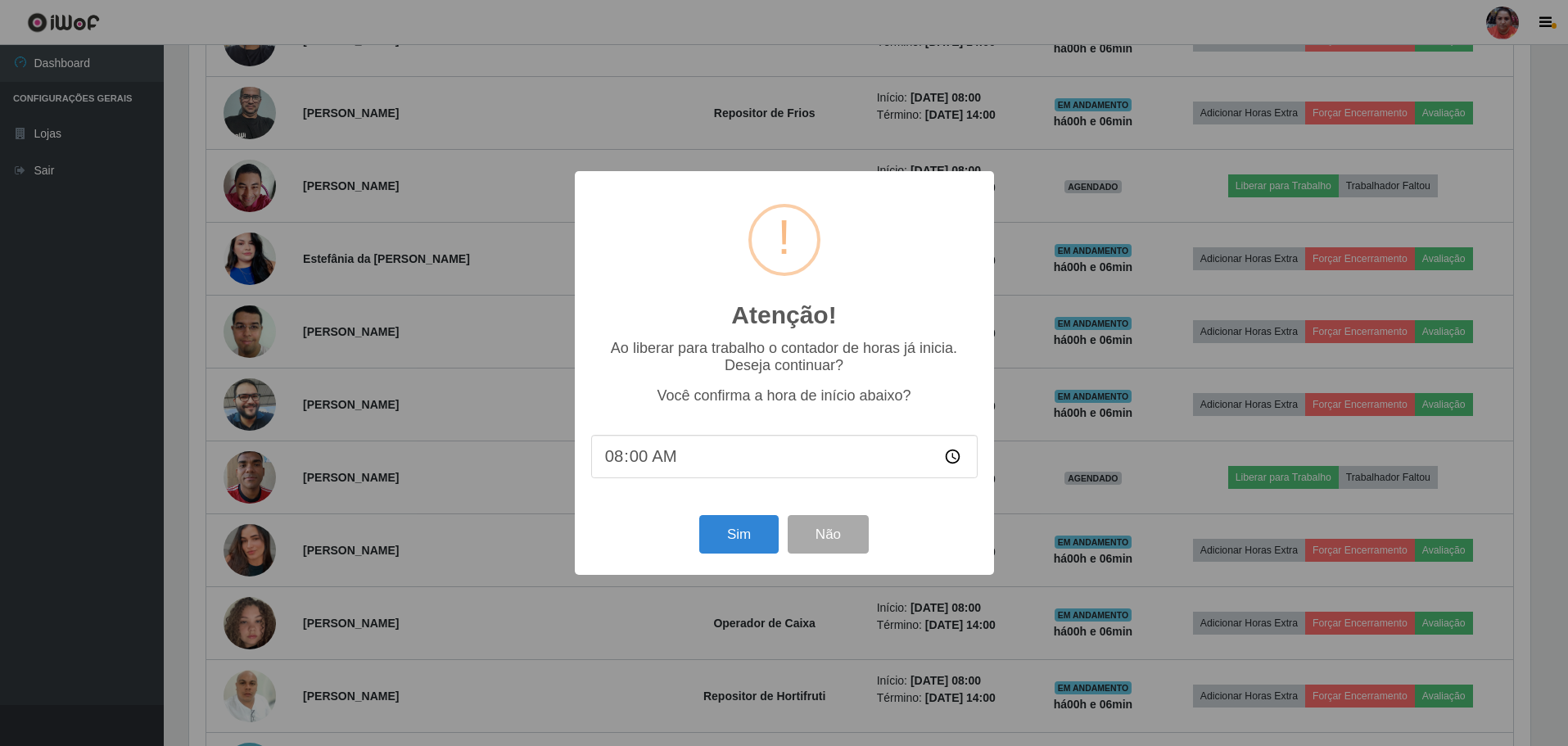
scroll to position [340, 1345]
click at [716, 547] on button "Sim" at bounding box center [741, 534] width 80 height 39
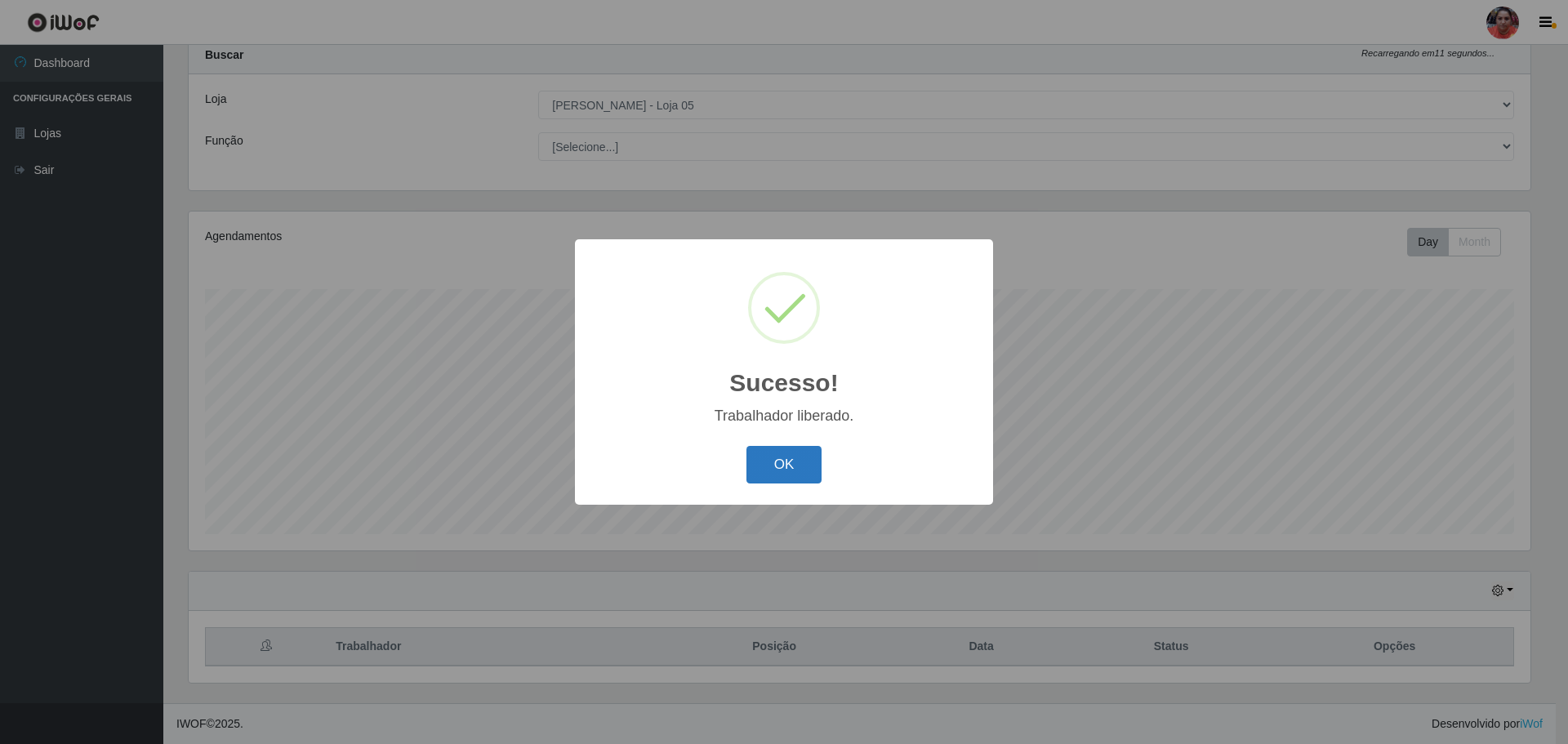
click at [811, 459] on button "OK" at bounding box center [784, 465] width 76 height 39
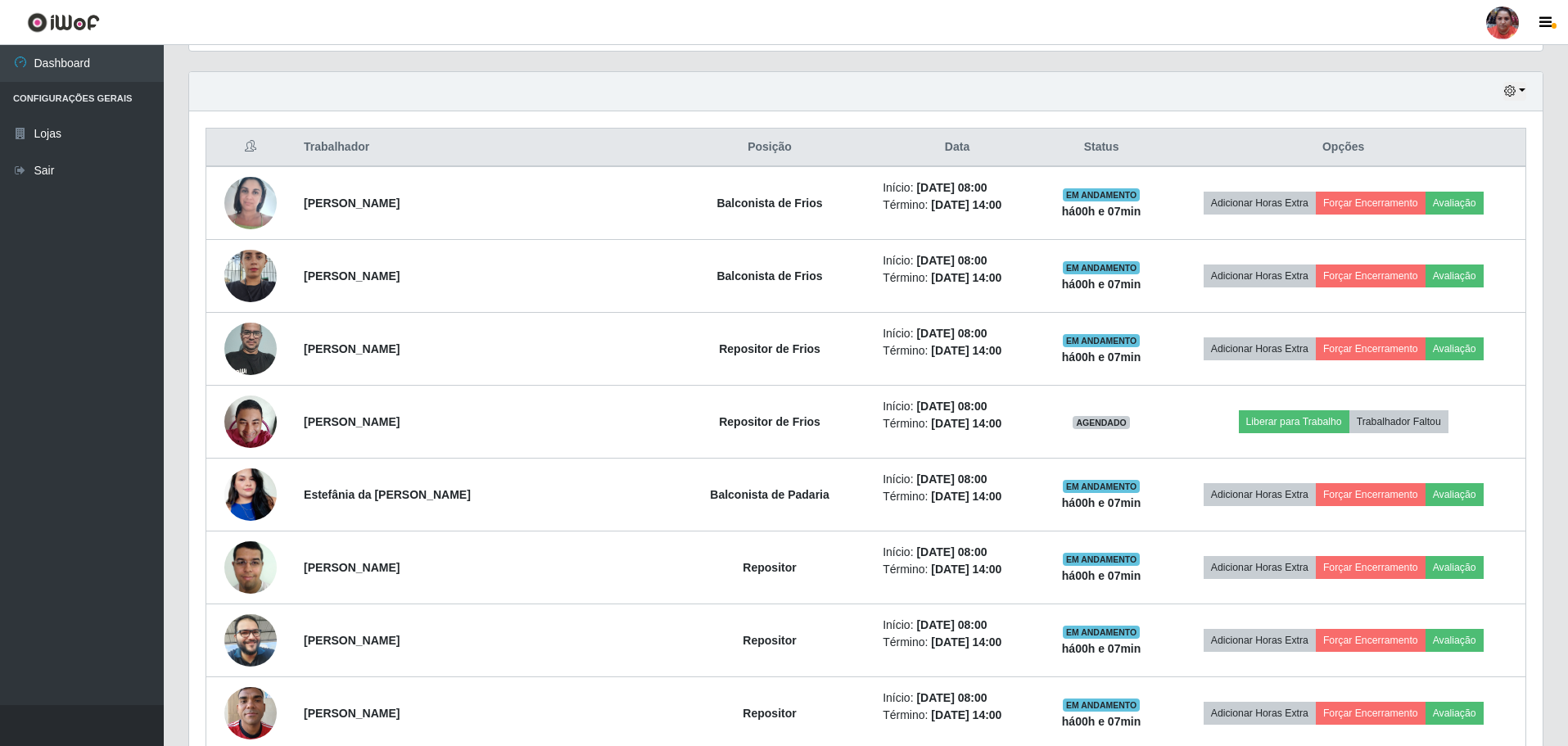
scroll to position [542, 0]
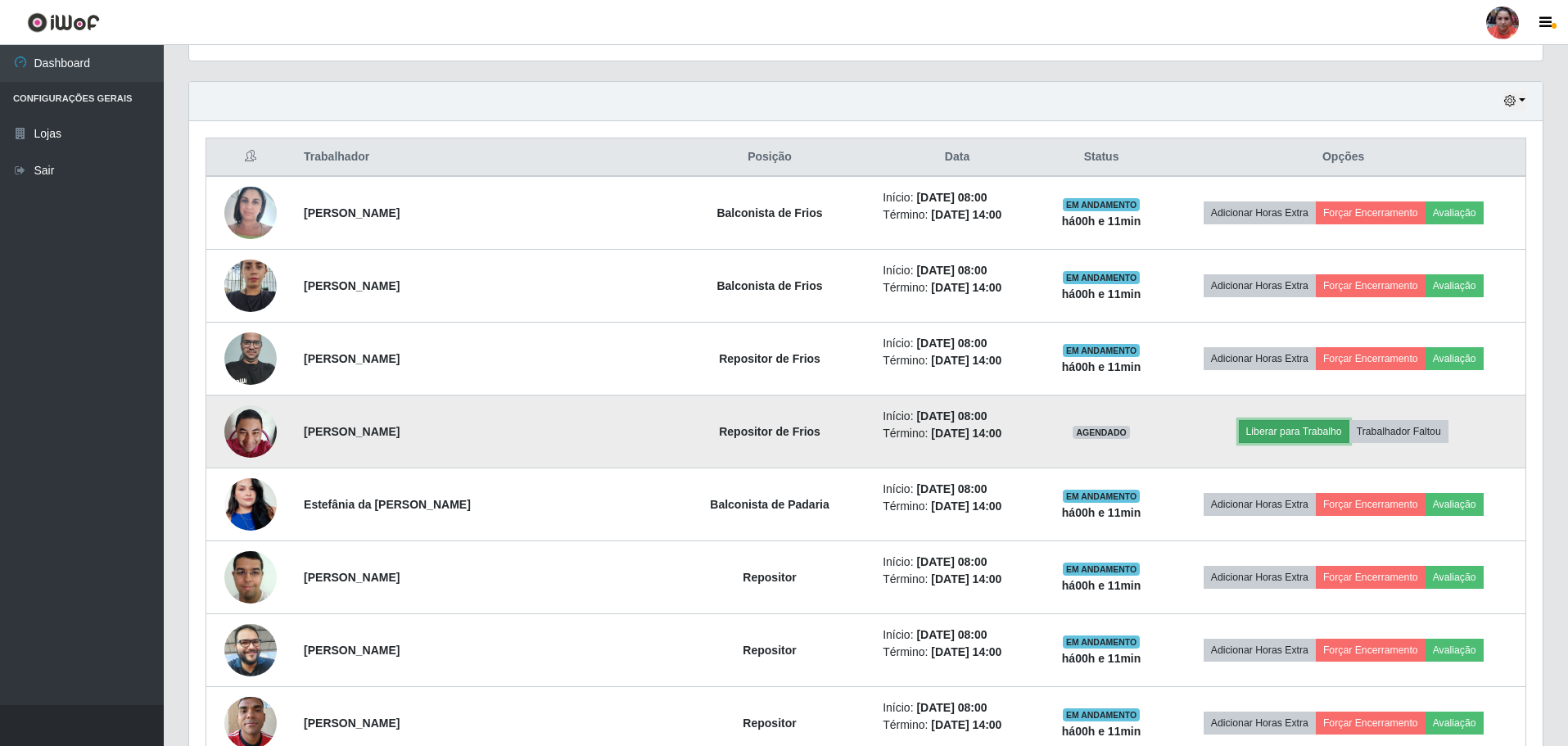
click at [1256, 427] on button "Liberar para Trabalho" at bounding box center [1294, 431] width 110 height 23
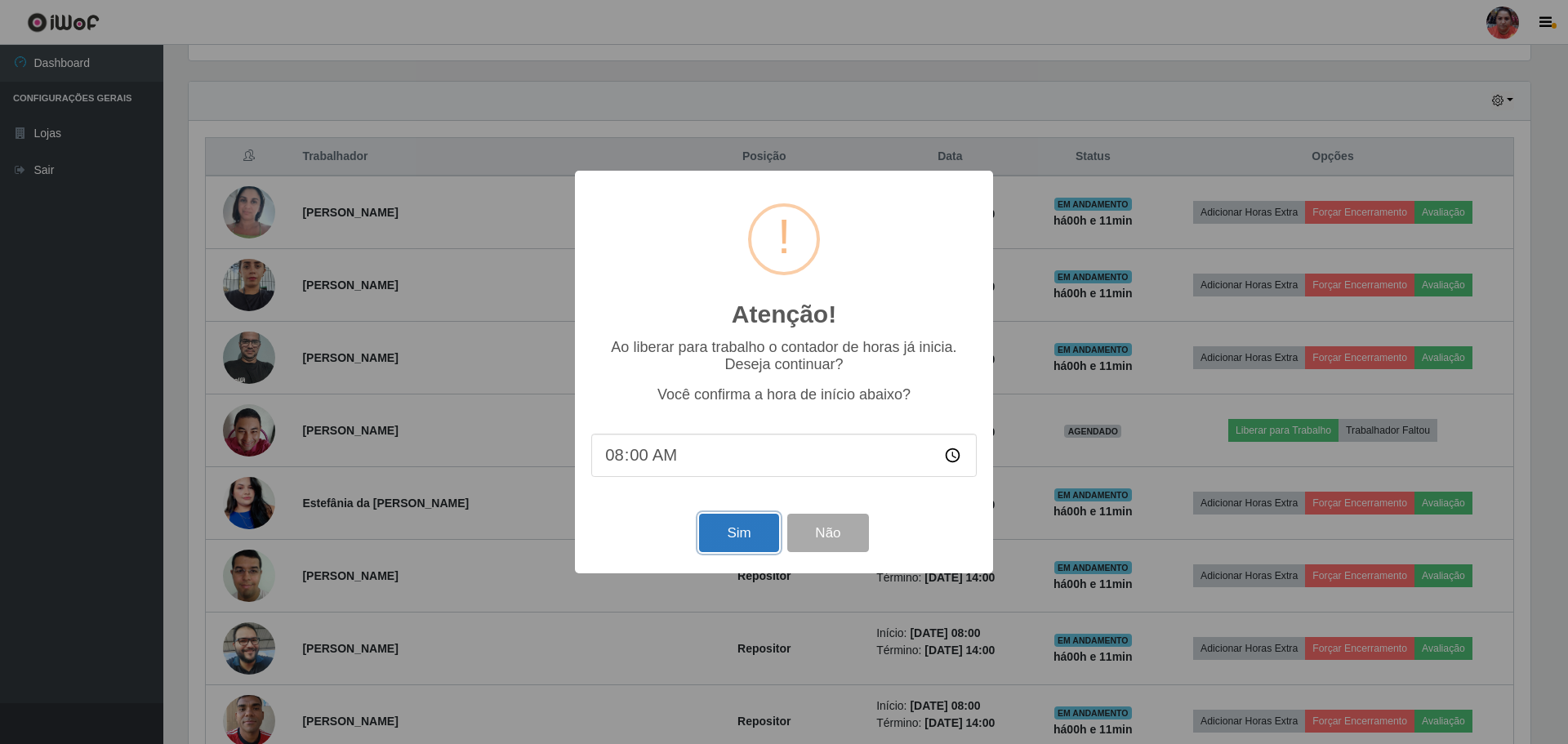
click at [718, 542] on button "Sim" at bounding box center [739, 533] width 80 height 39
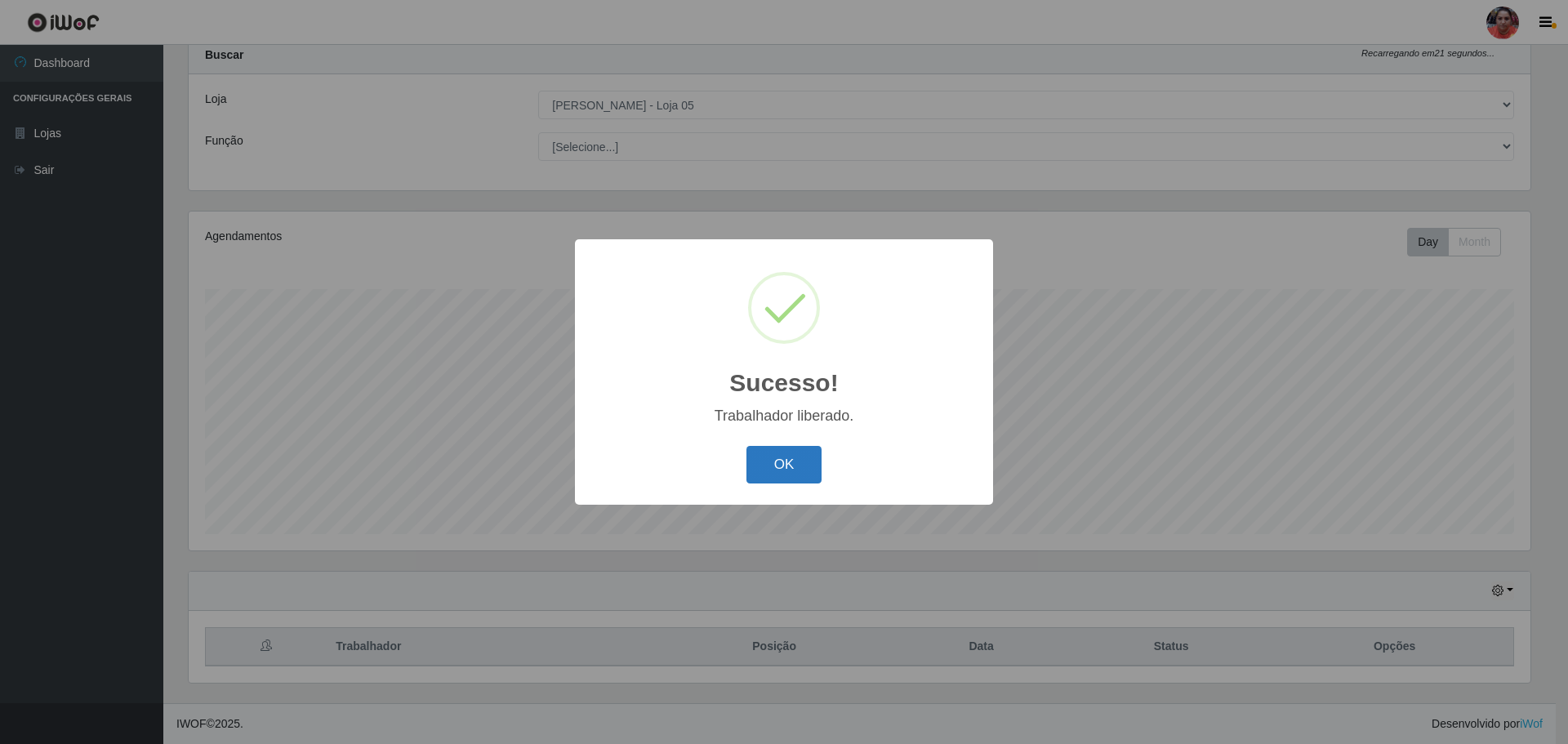
click at [760, 466] on button "OK" at bounding box center [784, 465] width 76 height 39
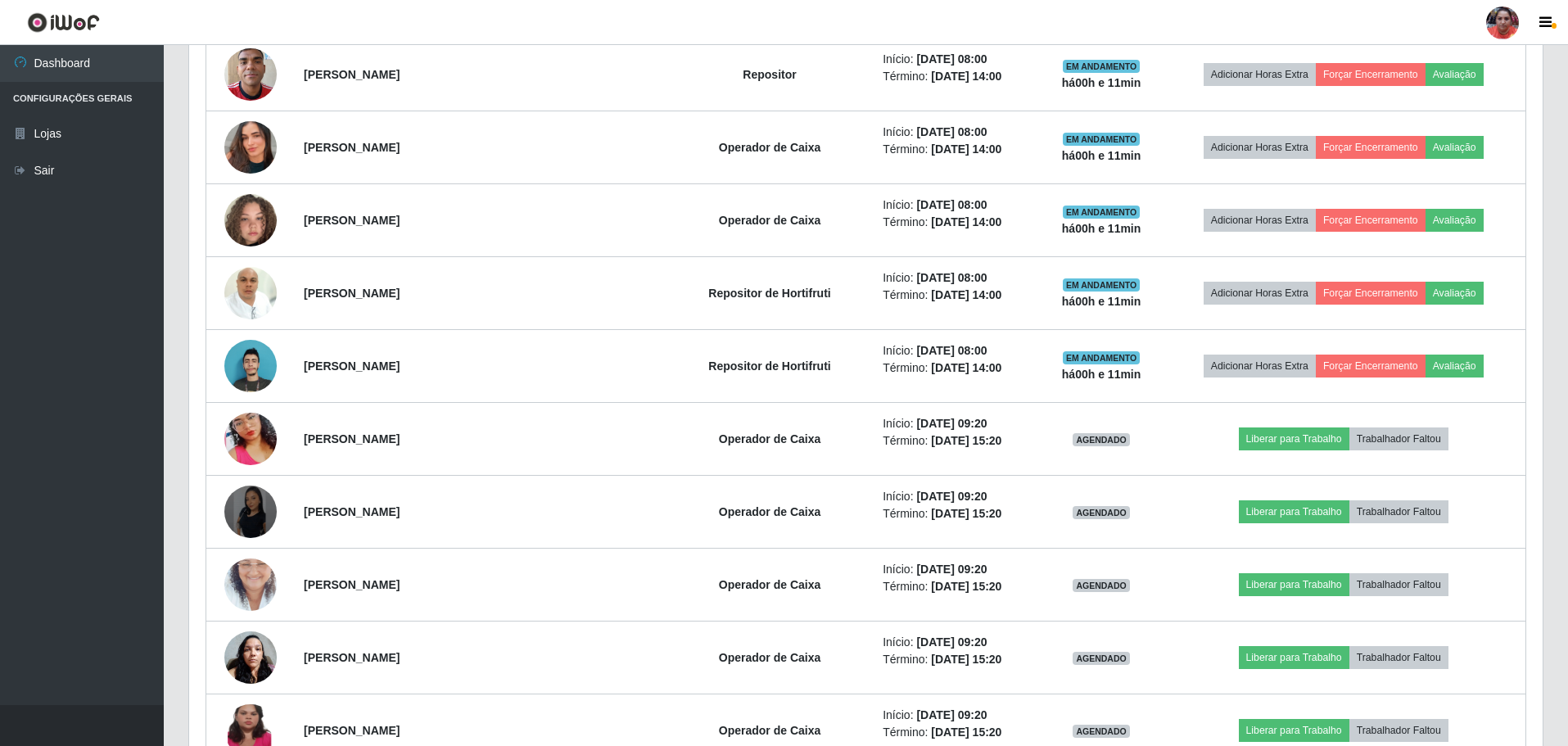
scroll to position [1196, 0]
